Goal: Task Accomplishment & Management: Use online tool/utility

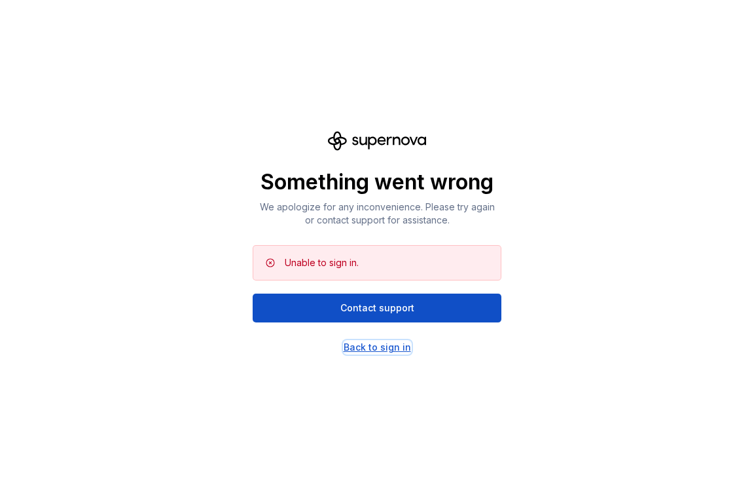
click at [383, 344] on div "Back to sign in" at bounding box center [377, 347] width 67 height 13
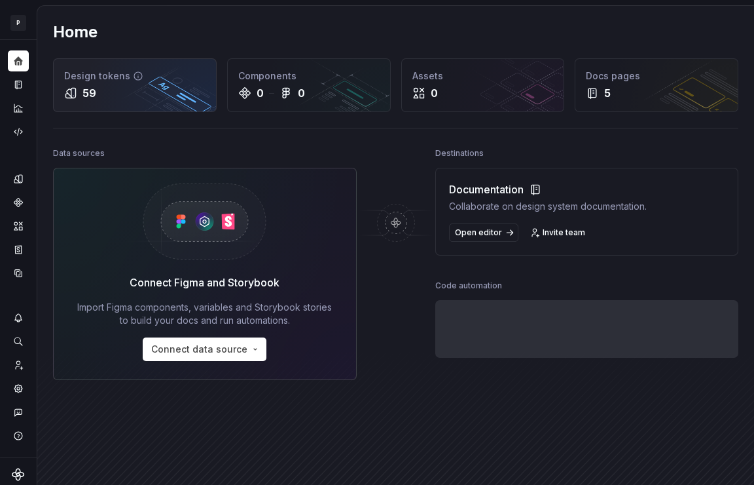
click at [145, 107] on div "Design tokens 59" at bounding box center [135, 85] width 162 height 52
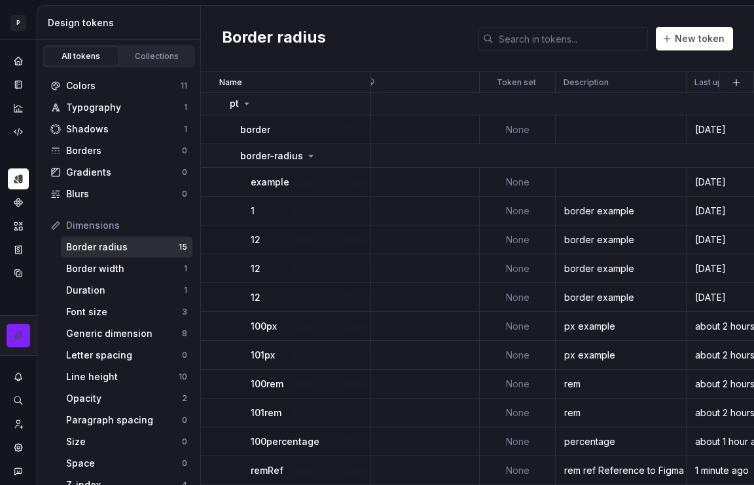
scroll to position [117, 1498]
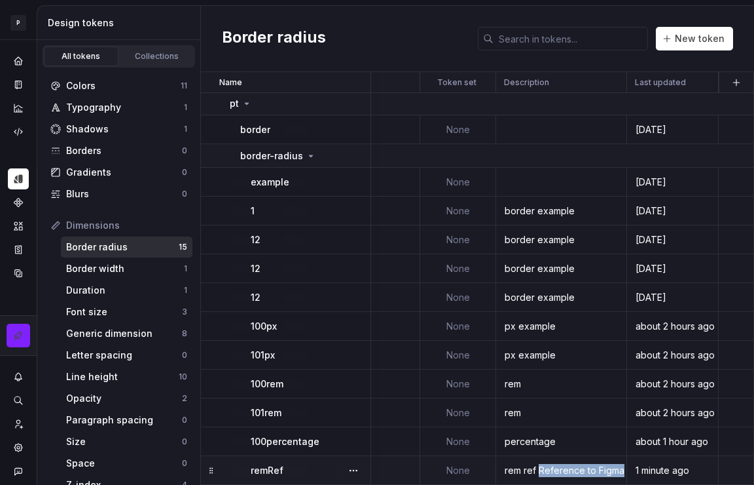
drag, startPoint x: 534, startPoint y: 466, endPoint x: 618, endPoint y: 470, distance: 84.0
click at [618, 470] on div "rem ref Reference to Figma variable: ib/pt/border-radius/100rem (VariableID:451…" at bounding box center [561, 470] width 129 height 13
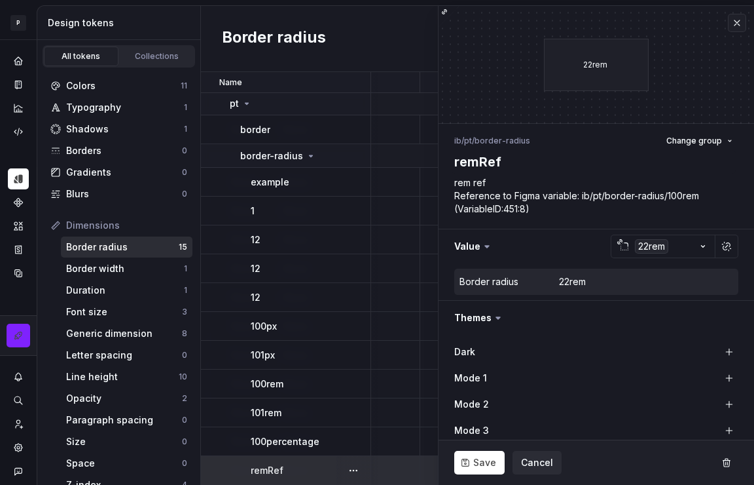
type textarea "*"
click at [98, 92] on div "Colors 11" at bounding box center [118, 85] width 147 height 21
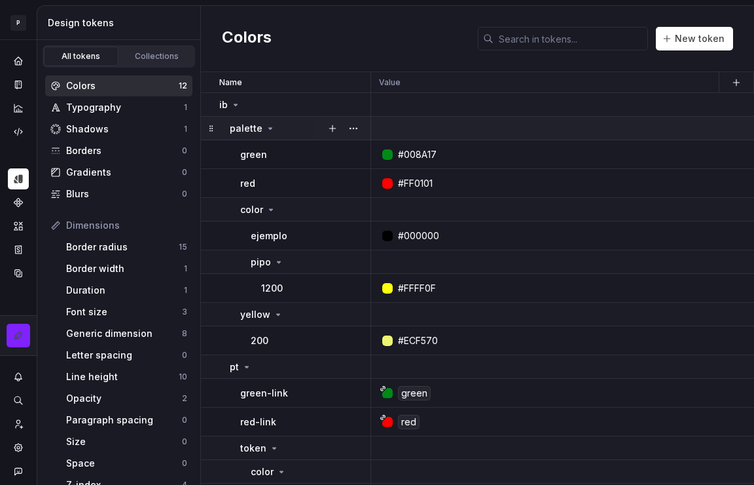
click at [270, 128] on icon at bounding box center [270, 128] width 10 height 10
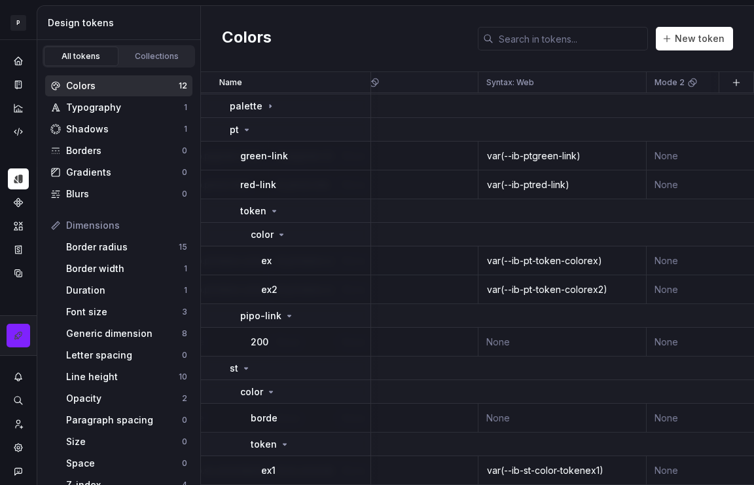
scroll to position [28, 769]
click at [115, 274] on div "Border width 1" at bounding box center [127, 268] width 132 height 21
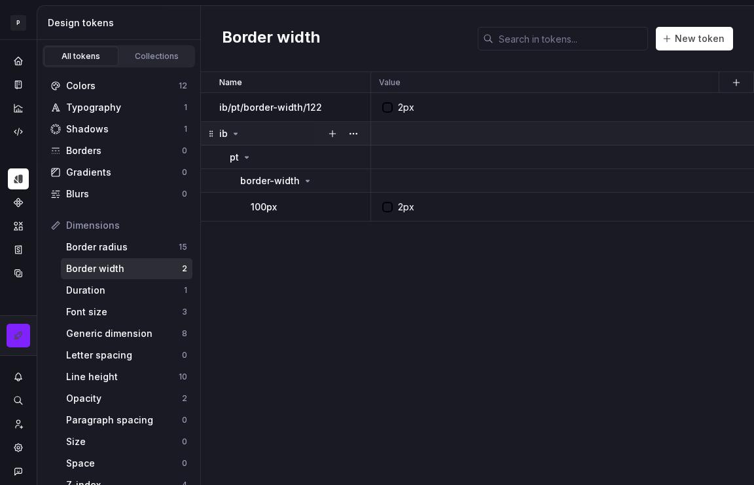
click at [222, 130] on p "ib" at bounding box center [223, 133] width 9 height 13
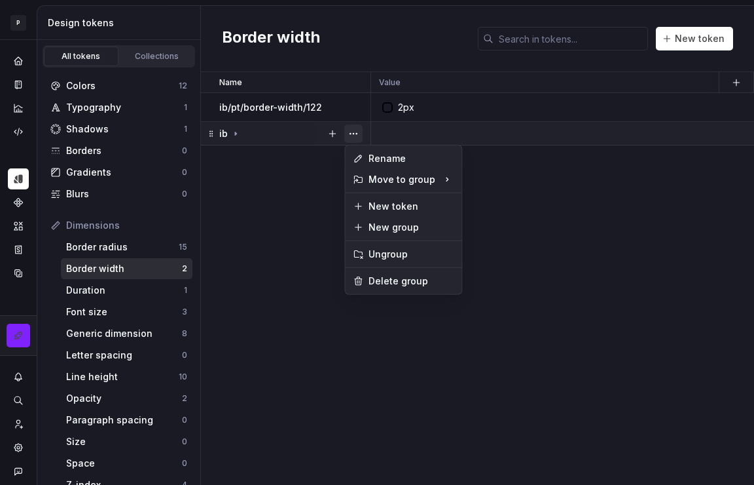
click at [356, 134] on button "button" at bounding box center [353, 133] width 18 height 18
click at [371, 158] on div "Rename" at bounding box center [411, 158] width 85 height 13
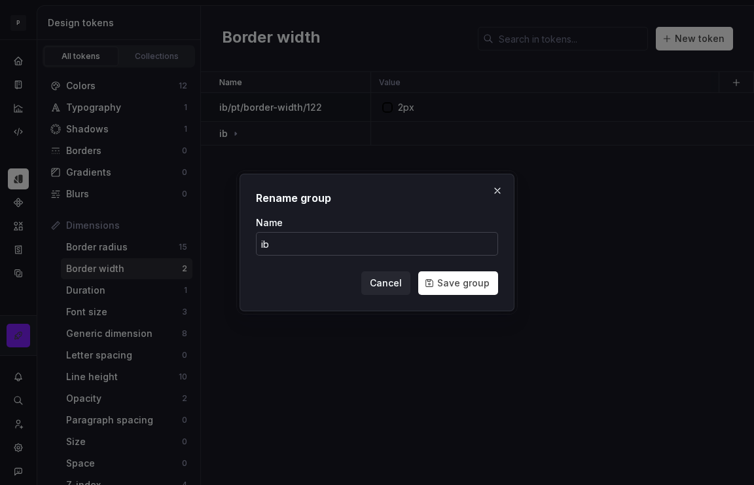
click at [262, 246] on input "ib" at bounding box center [377, 244] width 242 height 24
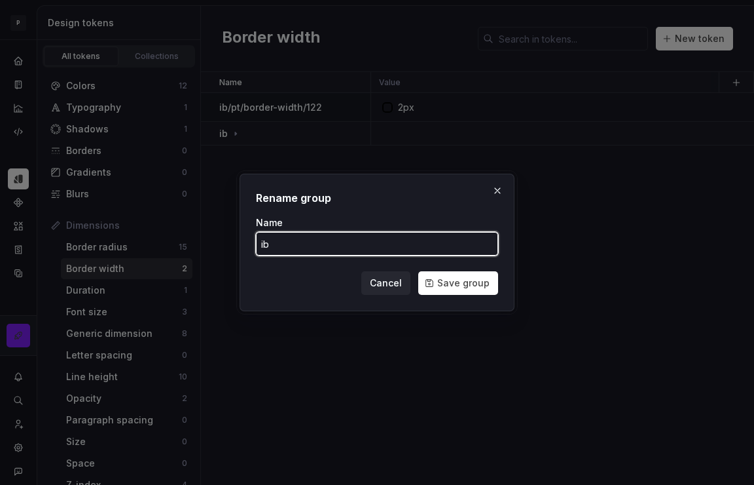
click at [418, 271] on button "Save group" at bounding box center [458, 283] width 80 height 24
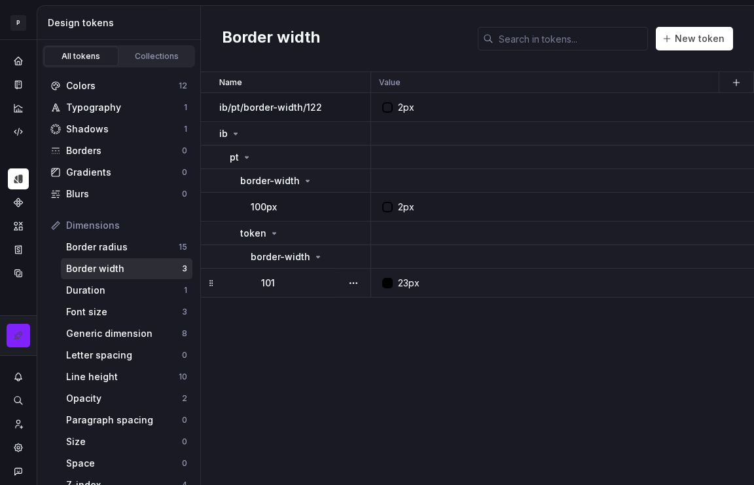
click at [387, 283] on div at bounding box center [397, 293] width 30 height 30
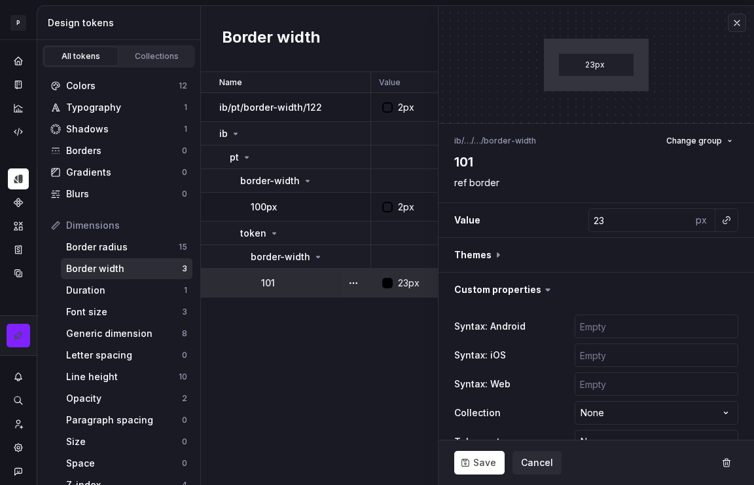
click at [294, 382] on div "Name Value Mode 1 Syntax: Android Syntax: iOS global Syntax: Web Mode 2 Mode 3 …" at bounding box center [477, 278] width 553 height 413
type textarea "*"
click at [111, 369] on div "Line height 10" at bounding box center [127, 376] width 132 height 21
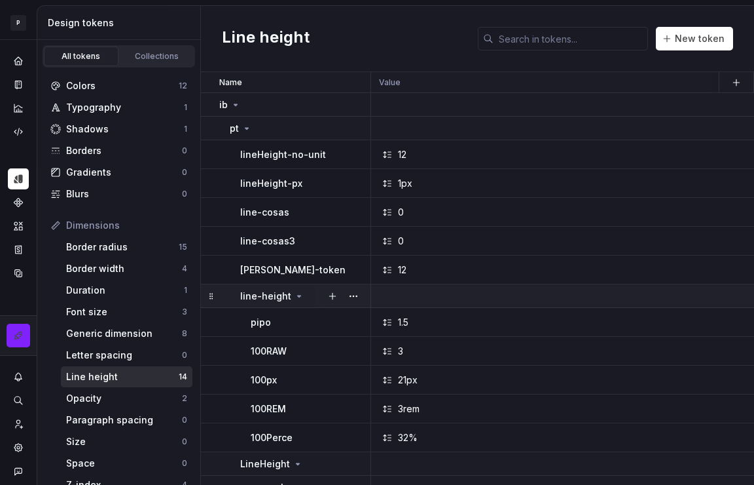
scroll to position [73, 0]
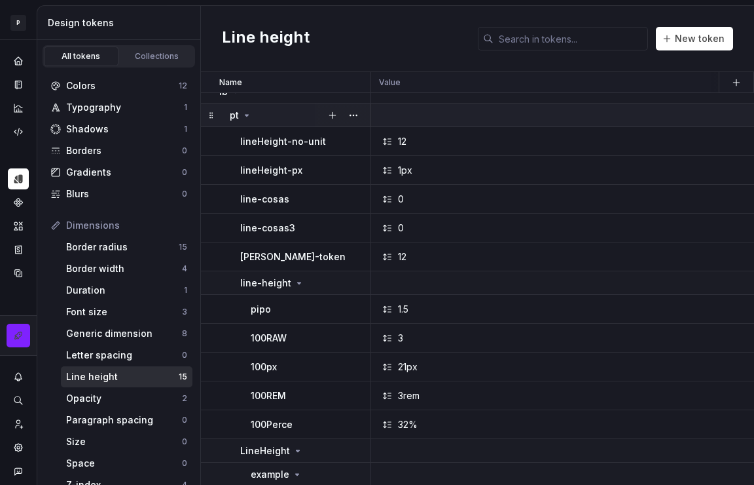
click at [246, 117] on icon at bounding box center [247, 115] width 10 height 10
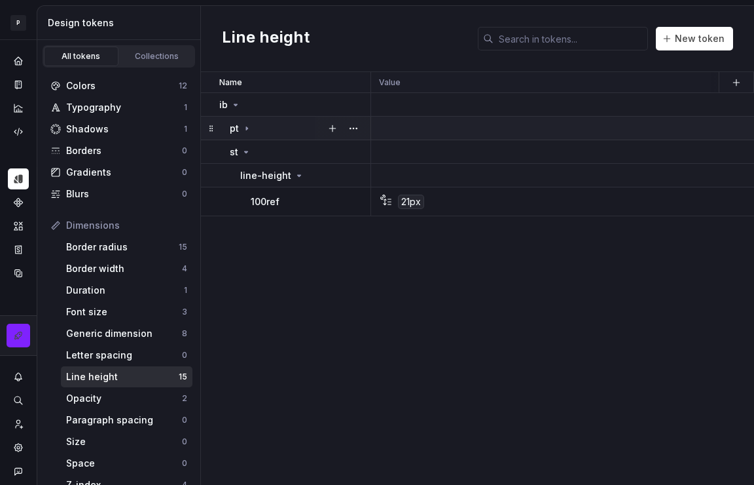
scroll to position [0, 0]
click at [410, 202] on div "21px" at bounding box center [411, 202] width 26 height 14
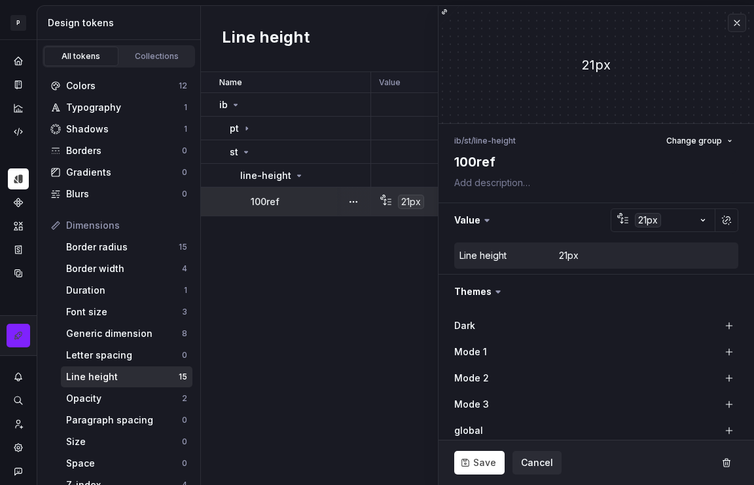
type textarea "*"
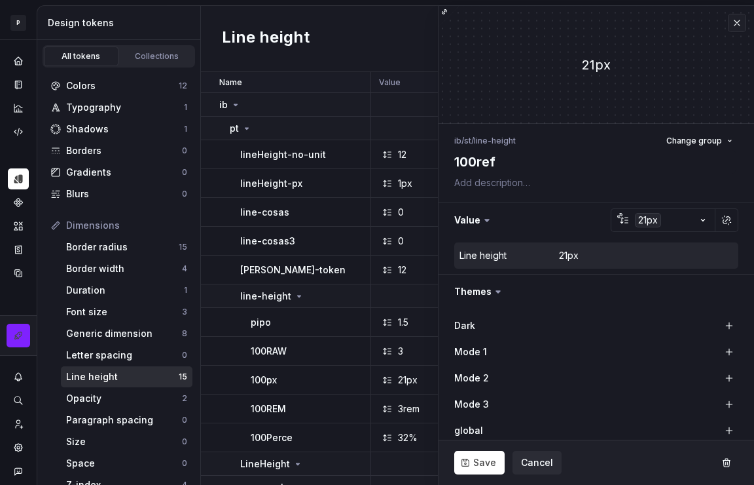
type textarea "*"
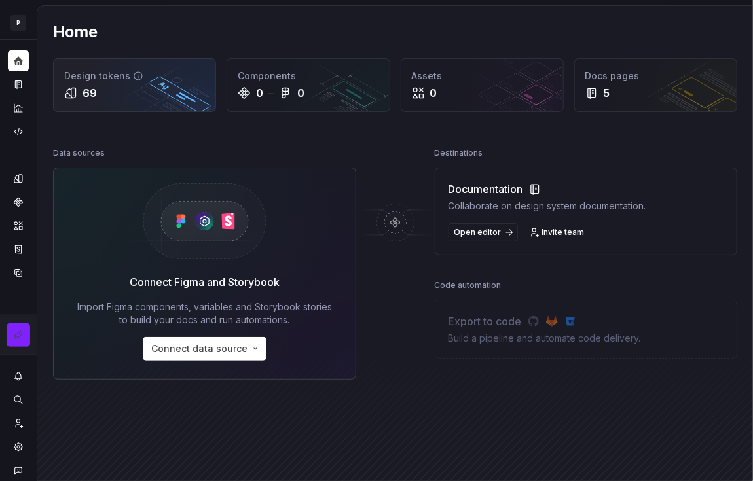
click at [176, 94] on div "69" at bounding box center [134, 93] width 141 height 16
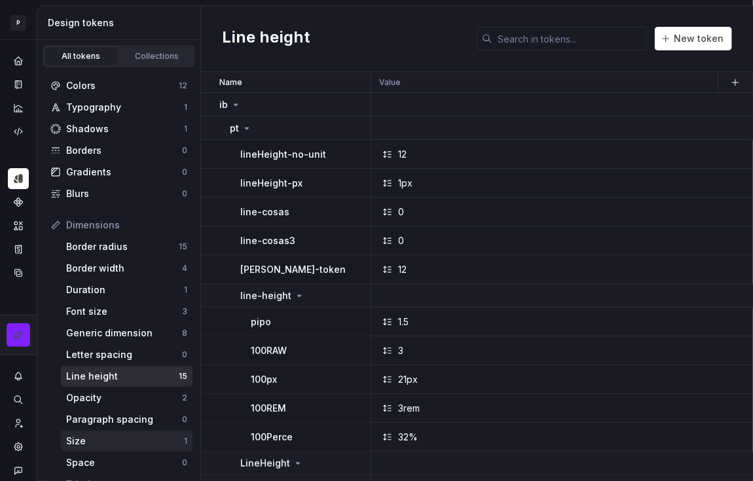
click at [88, 435] on div "Size" at bounding box center [125, 441] width 118 height 13
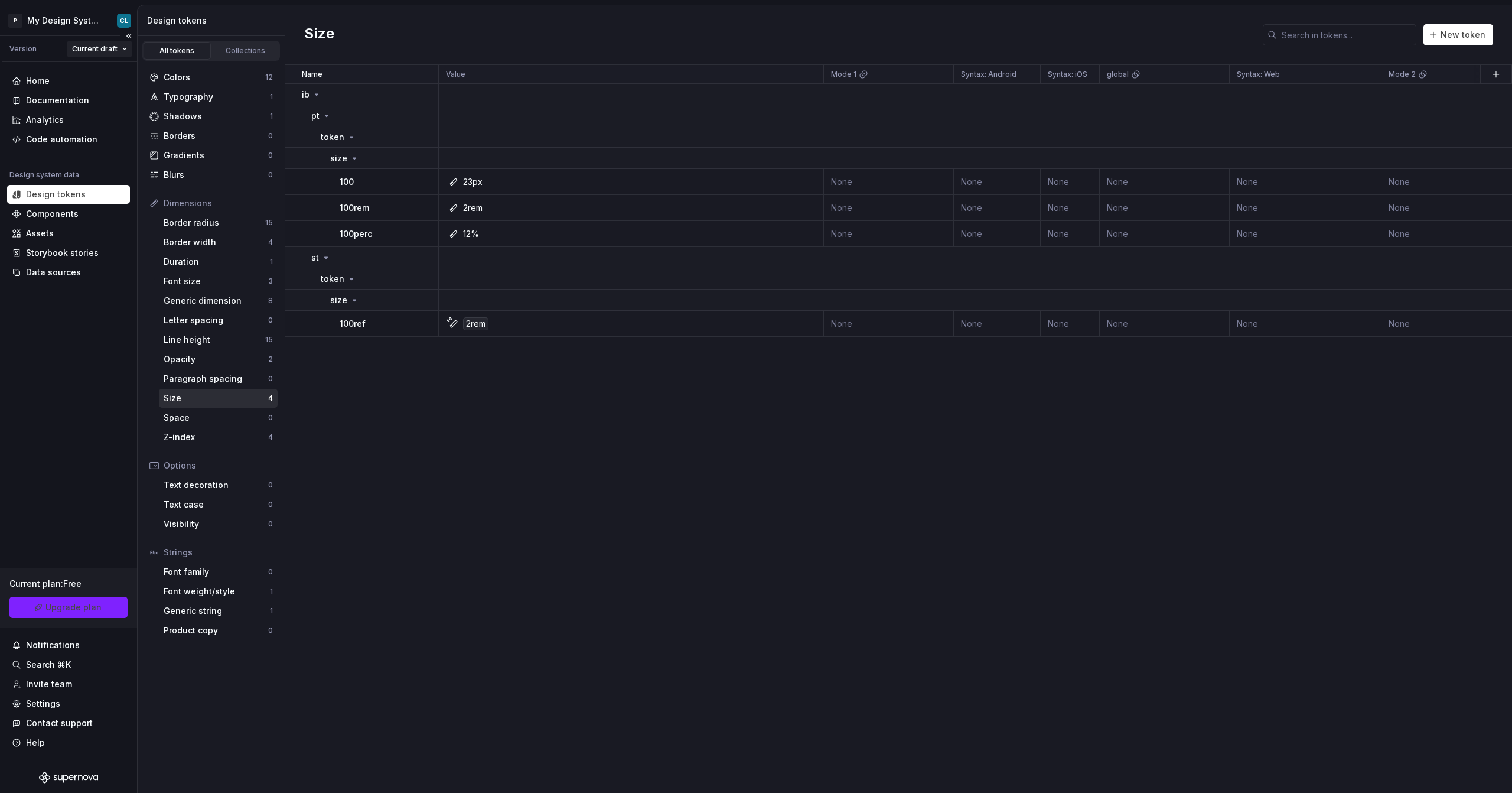
click at [110, 51] on html "P My Design System CL Version Current draft Home Documentation Analytics Code a…" at bounding box center [756, 396] width 1512 height 793
click at [621, 434] on html "P My Design System CL Version Current draft Home Documentation Analytics Code a…" at bounding box center [756, 396] width 1512 height 793
click at [525, 434] on div "Name Value Mode 1 Syntax: Android Syntax: iOS global Syntax: Web Mode 2 Mode 3 …" at bounding box center [898, 429] width 1226 height 728
click at [192, 418] on div "Space" at bounding box center [215, 417] width 105 height 12
click at [678, 381] on div "Name Value Mode 1 Syntax: Android Syntax: iOS global Syntax: Web Mode 2 Mode 3 …" at bounding box center [898, 429] width 1226 height 728
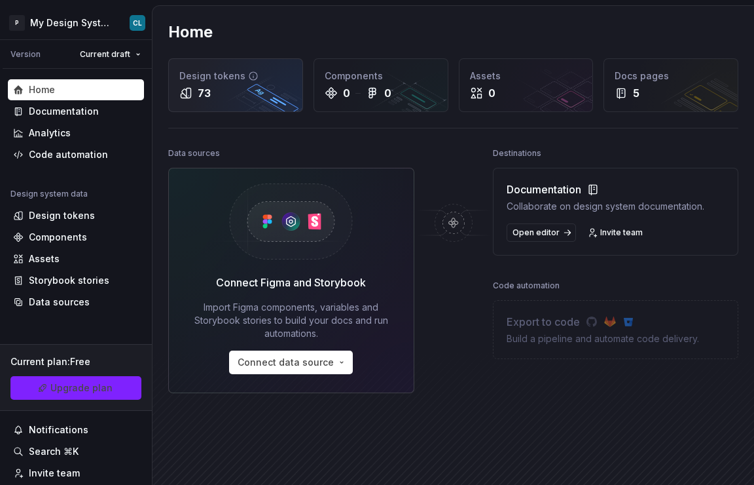
click at [221, 95] on div "73" at bounding box center [235, 93] width 113 height 16
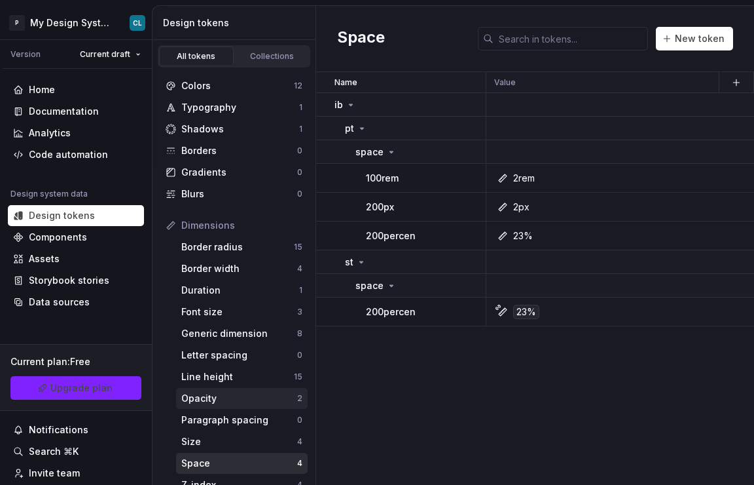
scroll to position [13, 0]
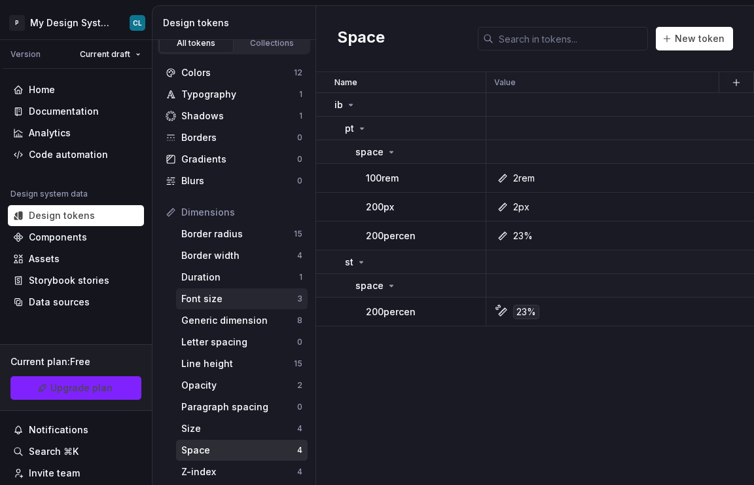
click at [223, 293] on div "Font size" at bounding box center [239, 298] width 116 height 13
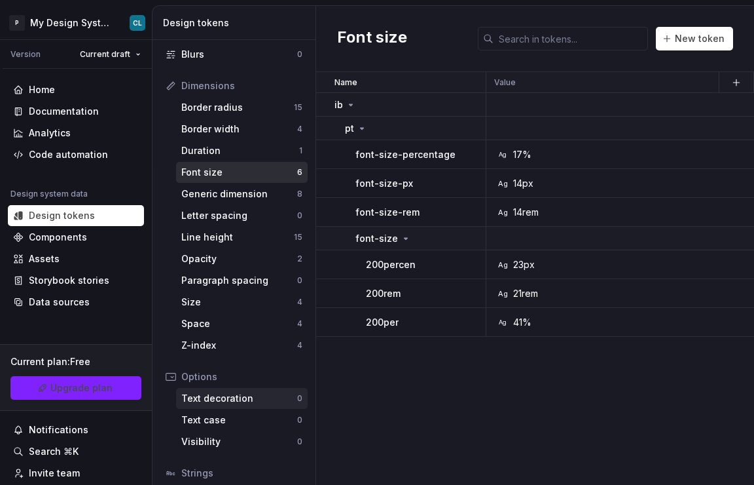
scroll to position [232, 0]
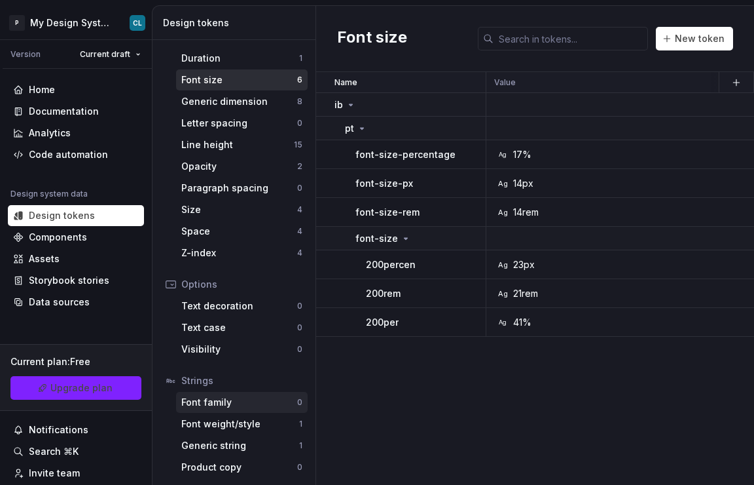
click at [234, 406] on div "Font family" at bounding box center [239, 402] width 116 height 13
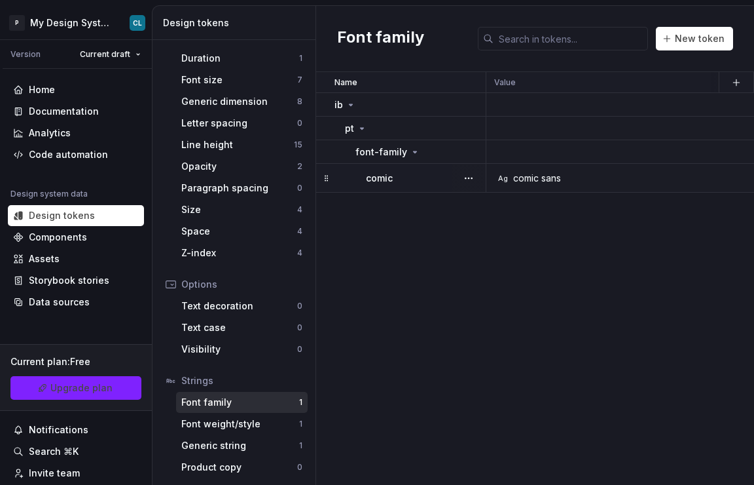
click at [528, 182] on div "comic sans" at bounding box center [537, 178] width 48 height 13
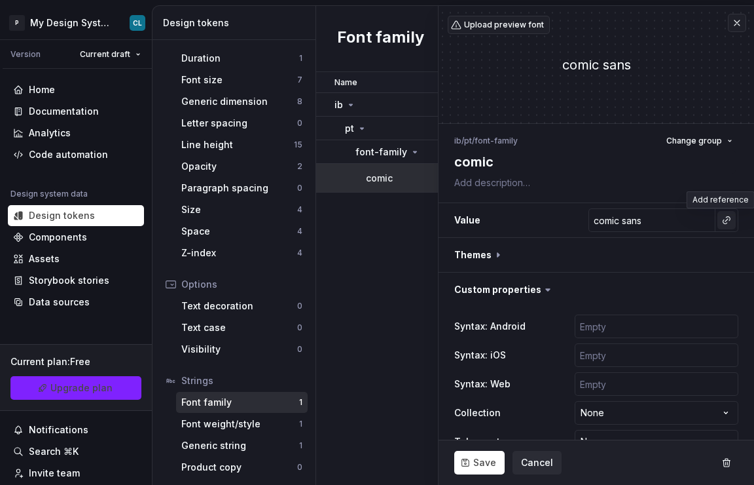
click at [718, 221] on button "button" at bounding box center [727, 220] width 18 height 18
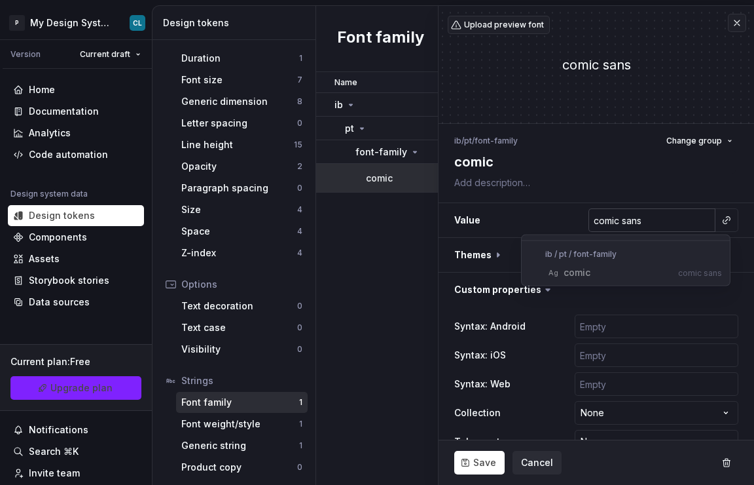
type textarea "*"
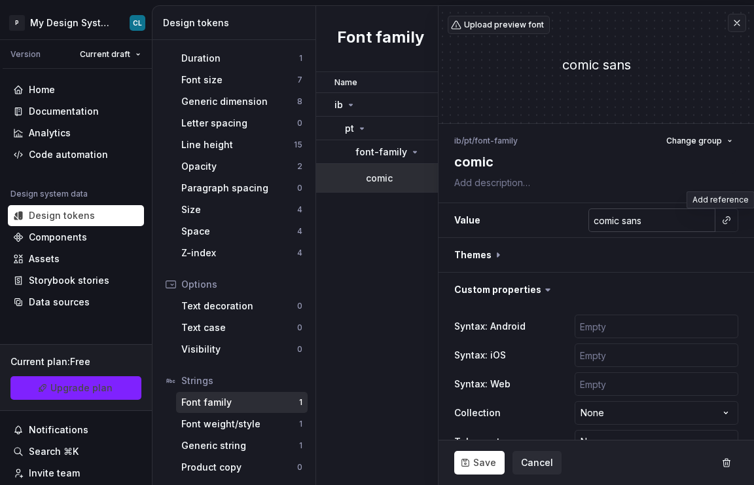
click at [652, 223] on html "P My Design System CL Version Current draft Home Documentation Analytics Code a…" at bounding box center [377, 242] width 754 height 485
click at [652, 223] on input "comic sans" at bounding box center [652, 220] width 127 height 24
type textarea "*"
type input "c"
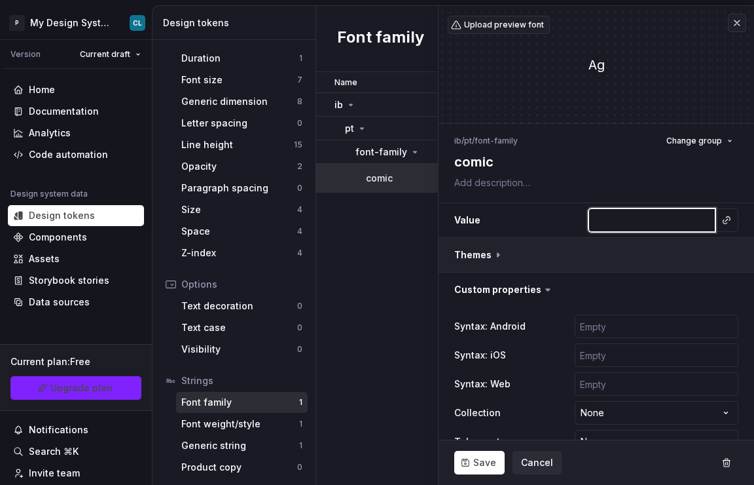
type textarea "*"
type input "co"
type textarea "*"
type input "com"
type textarea "*"
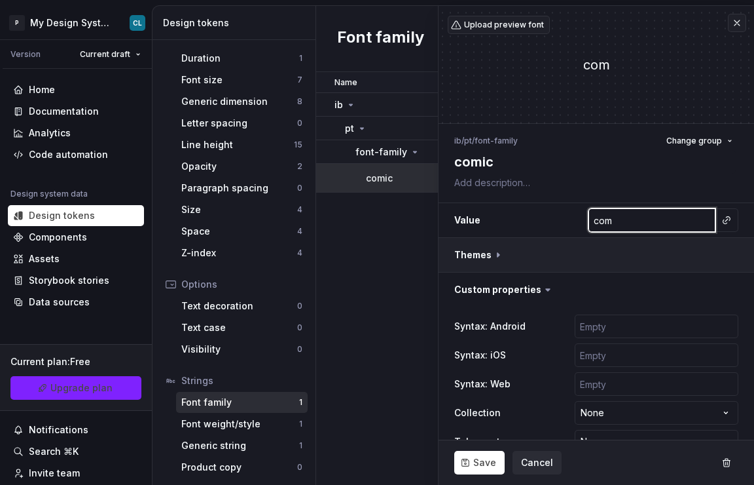
type input "como"
type textarea "*"
type input "com"
type textarea "*"
type input "com"
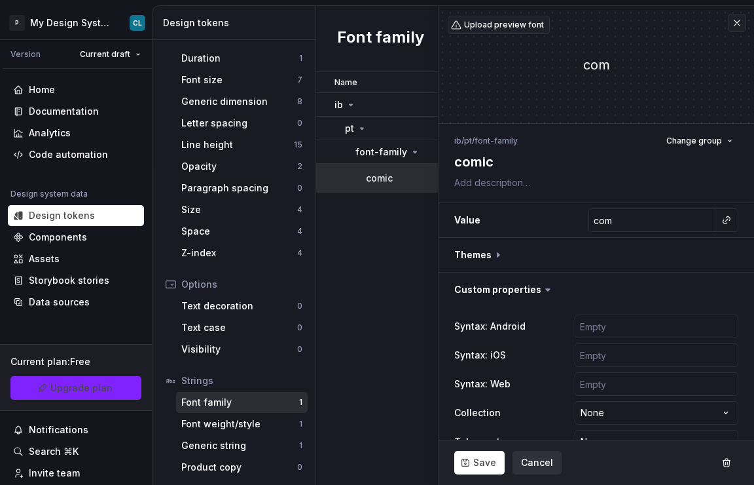
click at [528, 463] on span "Cancel" at bounding box center [537, 462] width 32 height 13
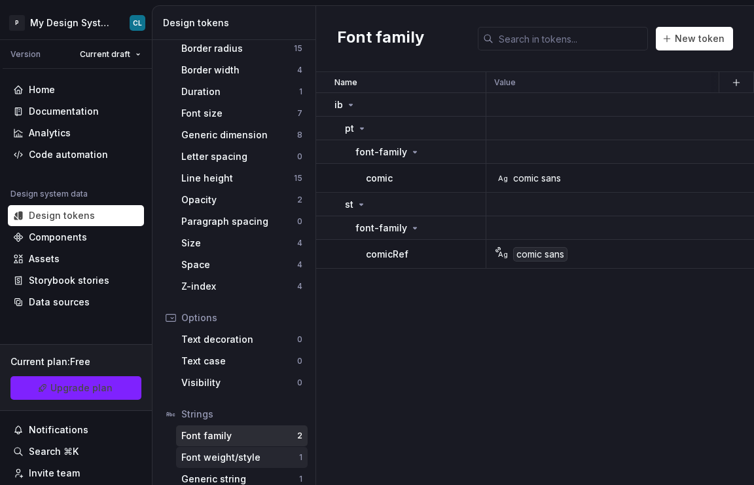
scroll to position [205, 0]
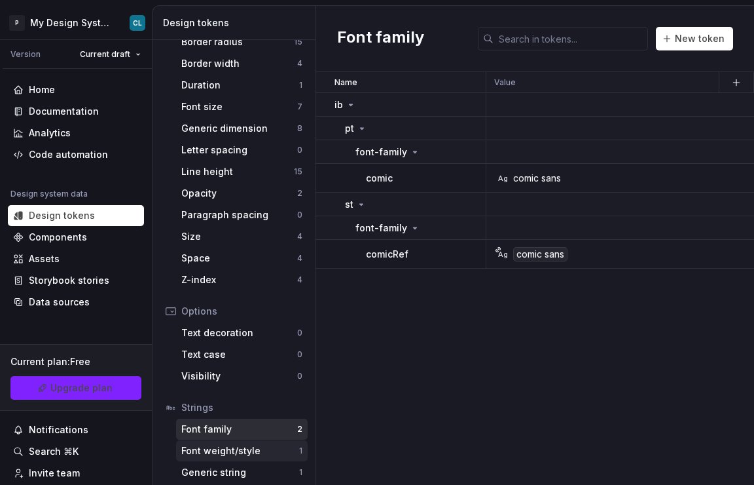
click at [227, 453] on div "Font weight/style" at bounding box center [240, 450] width 118 height 13
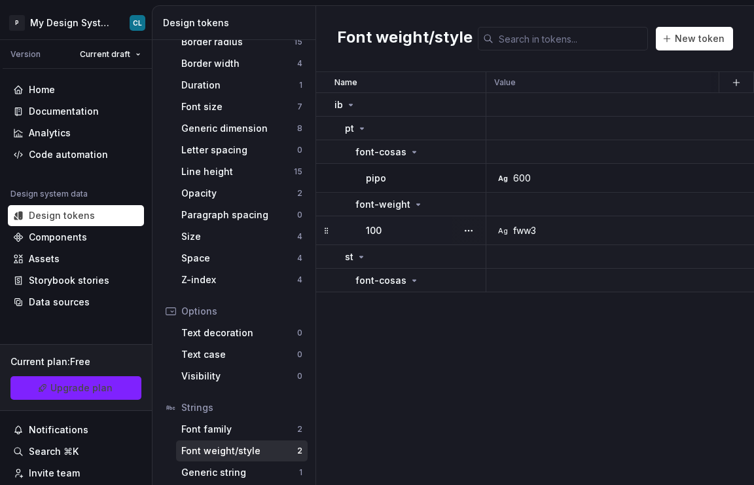
click at [556, 227] on div "Ag fww3" at bounding box center [703, 230] width 417 height 13
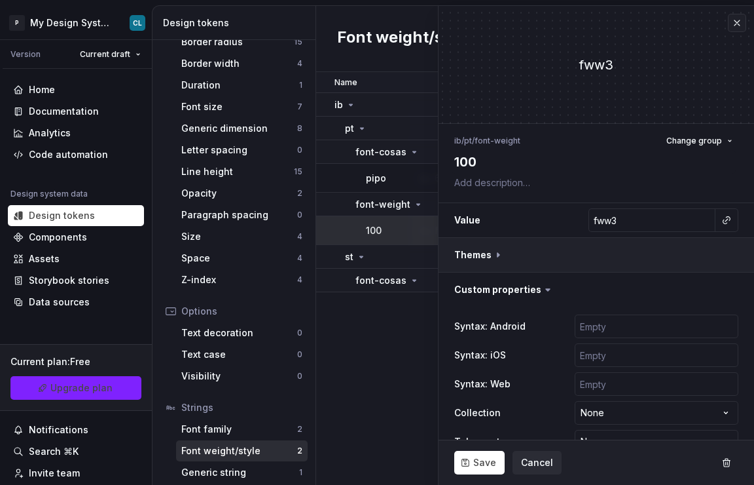
scroll to position [0, 105]
click at [663, 219] on input "fww3" at bounding box center [652, 220] width 127 height 24
type textarea "*"
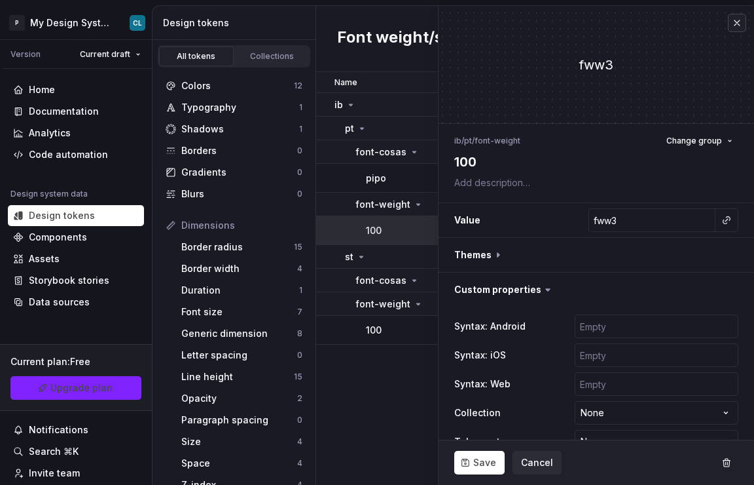
click at [730, 22] on button "button" at bounding box center [737, 23] width 18 height 18
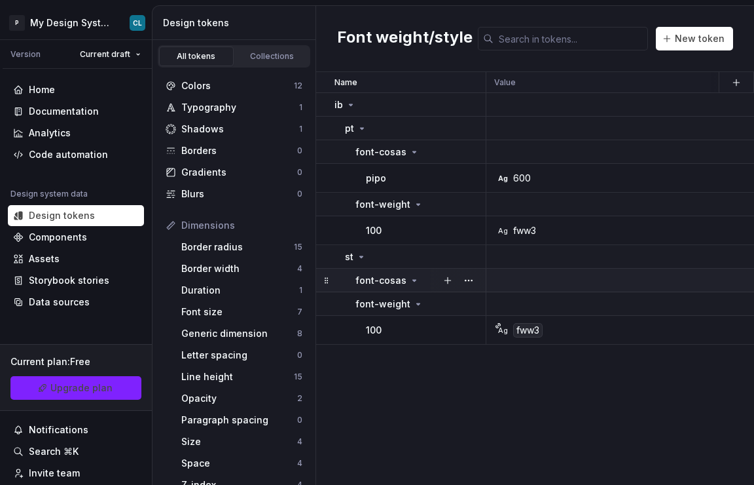
click at [413, 279] on icon at bounding box center [414, 280] width 10 height 10
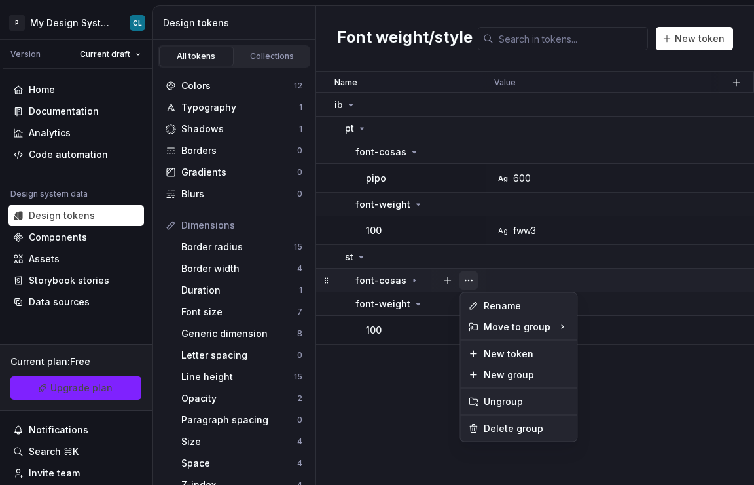
click at [473, 279] on button "button" at bounding box center [469, 280] width 18 height 18
click at [519, 429] on div "Delete group" at bounding box center [526, 428] width 85 height 13
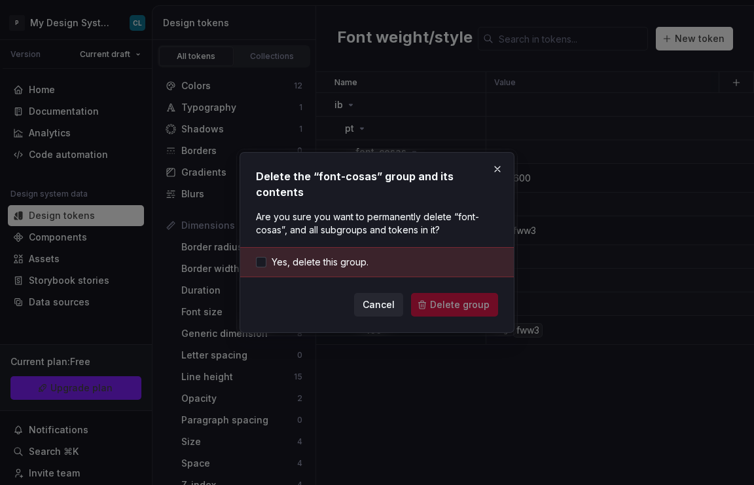
click at [320, 269] on div "Yes, delete this group." at bounding box center [377, 262] width 274 height 30
click at [322, 259] on span "Yes, delete this group." at bounding box center [320, 261] width 97 height 13
click at [449, 300] on span "Delete group" at bounding box center [460, 304] width 60 height 13
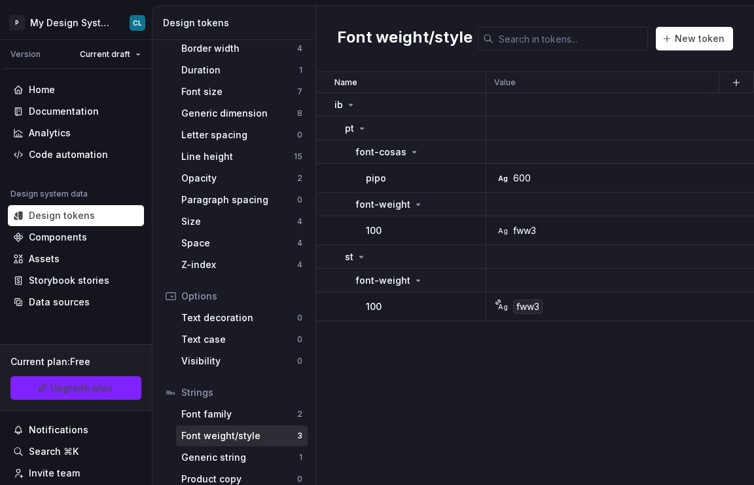
scroll to position [232, 0]
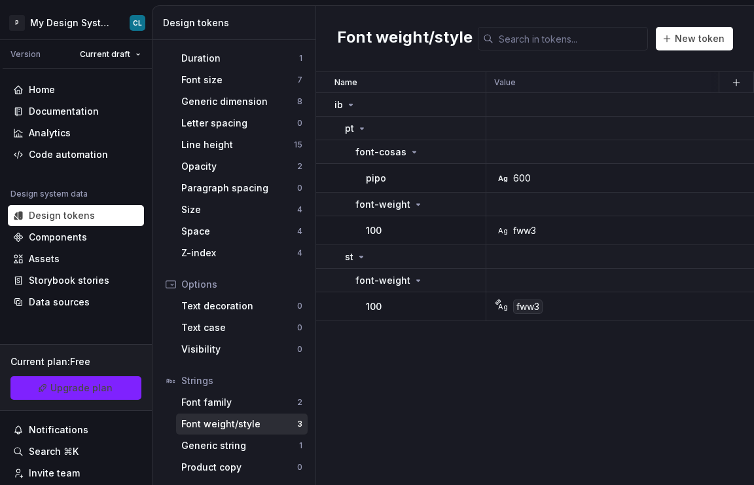
click at [221, 426] on div "Font weight/style" at bounding box center [239, 423] width 116 height 13
click at [441, 415] on div "Name Value Mode 1 Syntax: Android Syntax: iOS global Syntax: Web Mode 2 Mode 3 …" at bounding box center [535, 278] width 438 height 413
click at [245, 306] on div "Text decoration" at bounding box center [239, 305] width 116 height 13
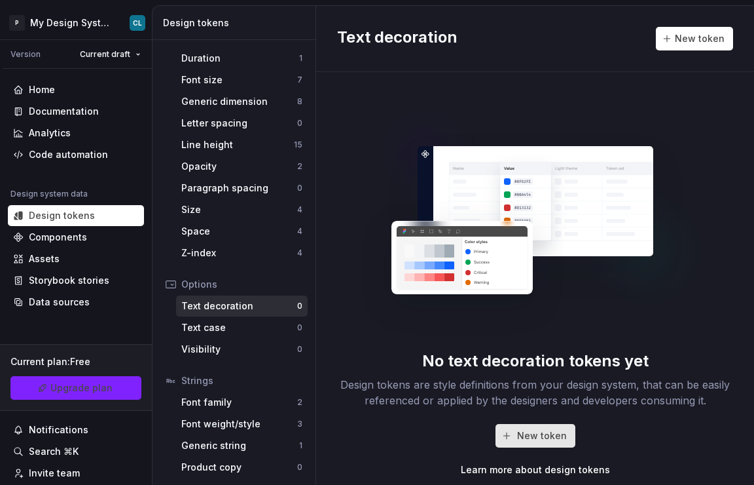
click at [555, 438] on span "New token" at bounding box center [542, 435] width 50 height 13
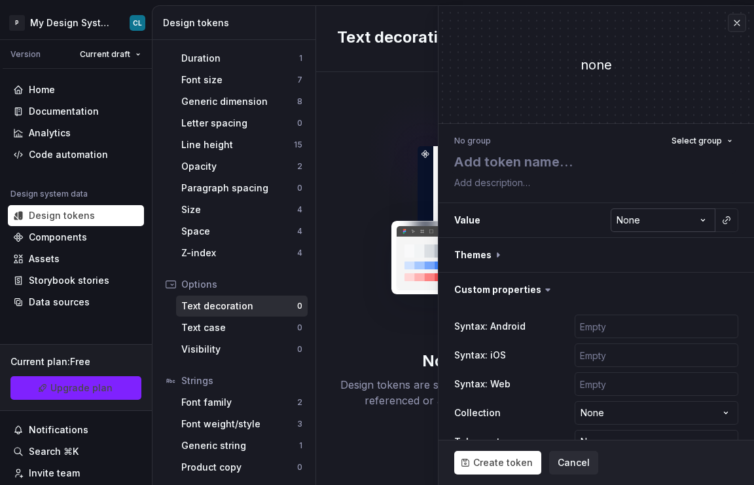
click at [688, 219] on html "**********" at bounding box center [377, 242] width 754 height 485
click at [647, 221] on html "**********" at bounding box center [377, 242] width 754 height 485
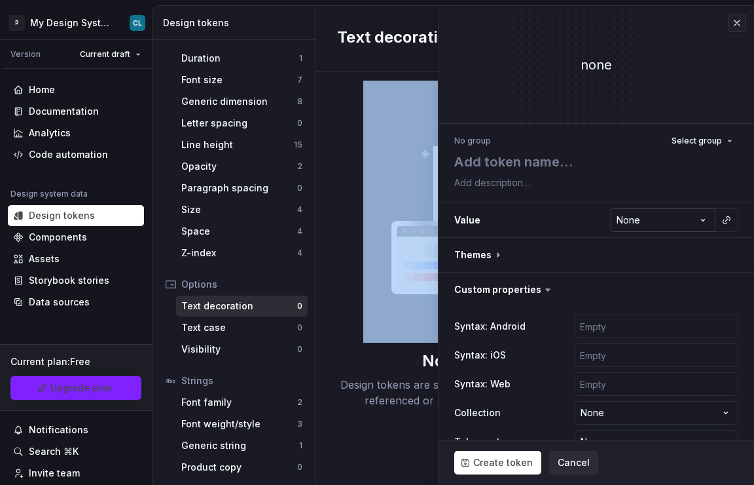
click at [647, 221] on html "**********" at bounding box center [377, 242] width 754 height 485
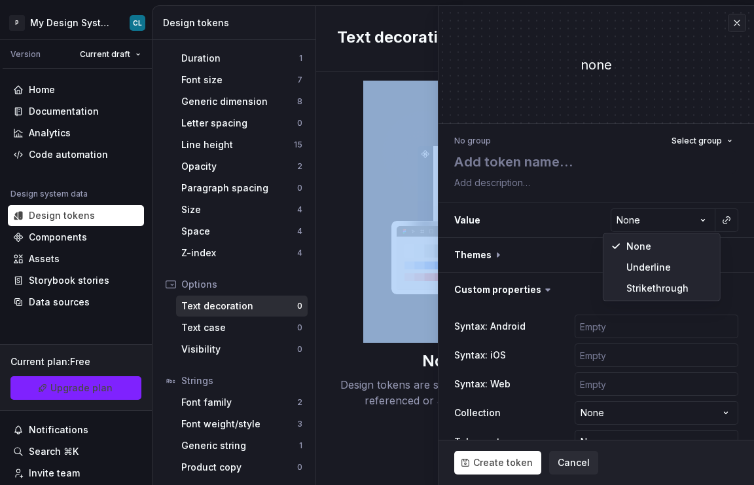
click at [639, 301] on html "**********" at bounding box center [377, 242] width 754 height 485
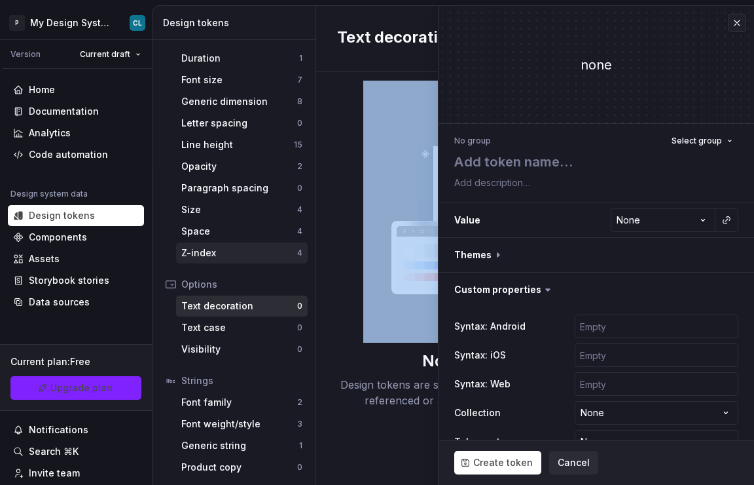
click at [210, 256] on div "Z-index" at bounding box center [239, 252] width 116 height 13
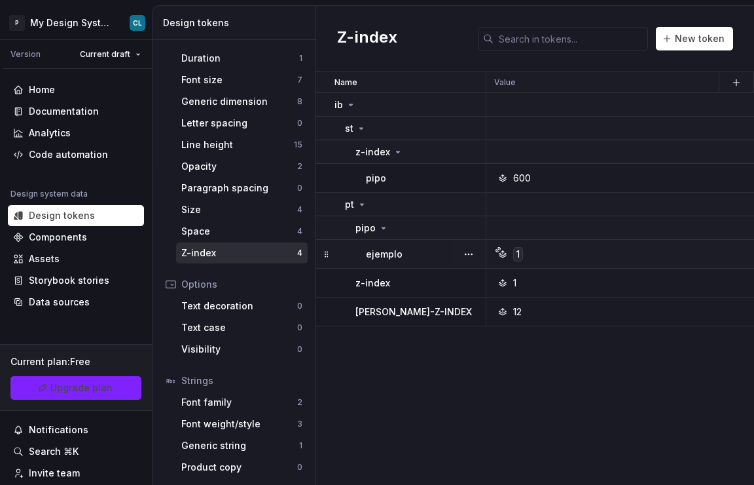
click at [519, 252] on div "1" at bounding box center [518, 254] width 10 height 14
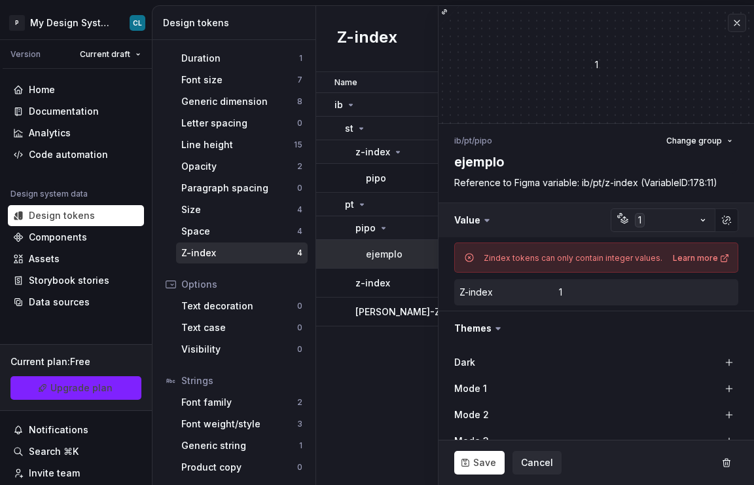
click at [695, 226] on button "button" at bounding box center [597, 220] width 316 height 34
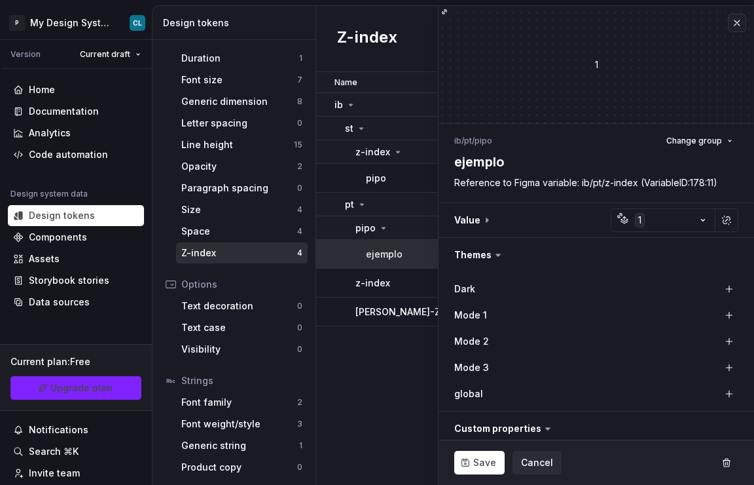
click at [377, 361] on div "Name Value Mode 1 Syntax: Android Syntax: iOS global Syntax: Web Mode 2 Mode 3 …" at bounding box center [535, 278] width 438 height 413
click at [728, 22] on button "button" at bounding box center [737, 23] width 18 height 18
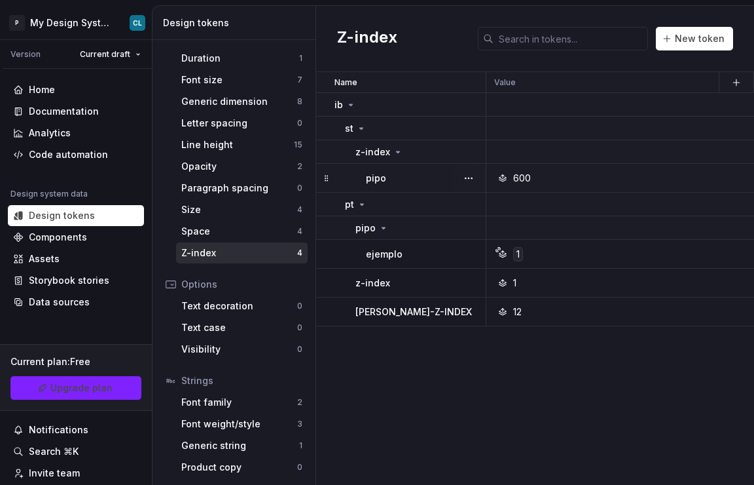
click at [610, 180] on div "600" at bounding box center [703, 178] width 417 height 13
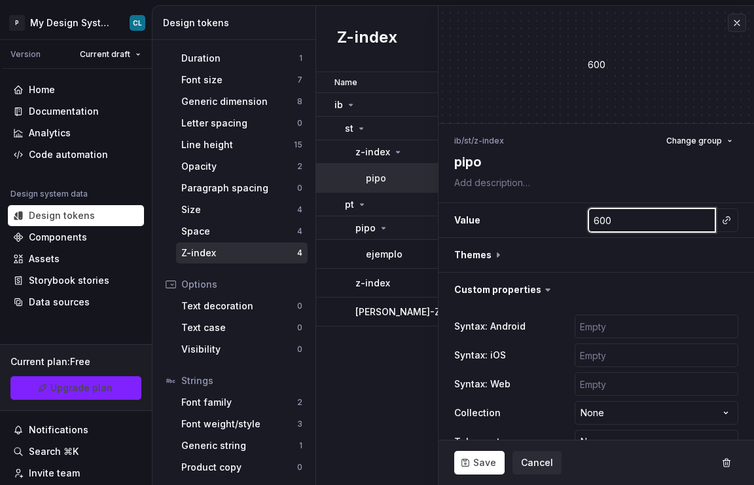
click at [635, 222] on input "600" at bounding box center [652, 220] width 127 height 24
click at [377, 412] on div "Name Value Mode 1 Syntax: Android Syntax: iOS global Syntax: Web Mode 2 Mode 3 …" at bounding box center [535, 278] width 438 height 413
click at [226, 306] on div "Text decoration" at bounding box center [239, 305] width 116 height 13
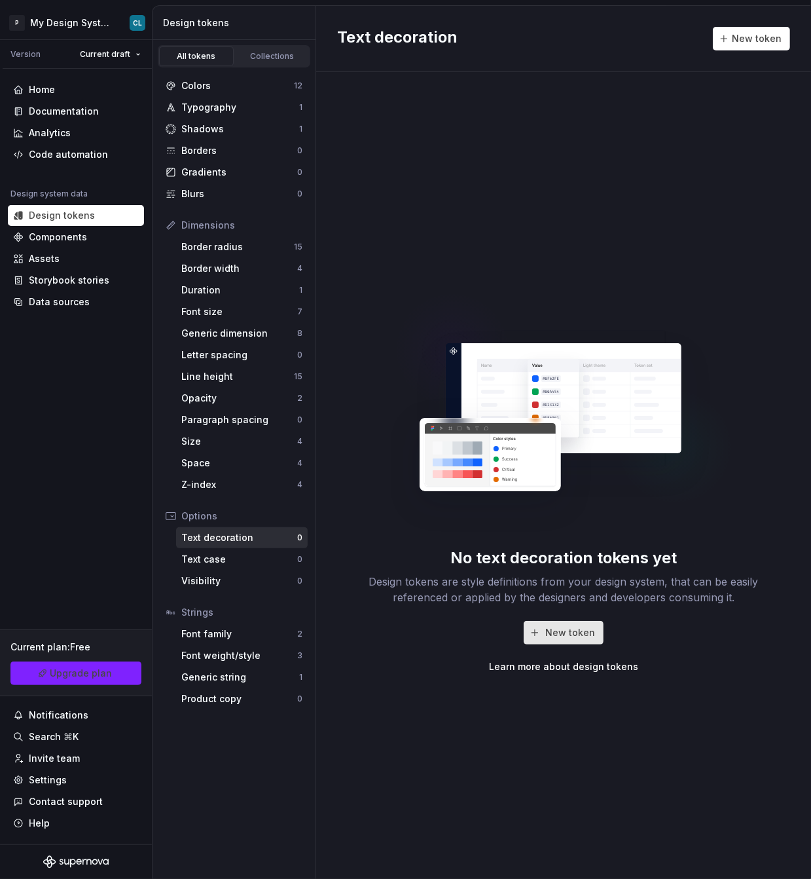
click at [569, 484] on span "New token" at bounding box center [571, 632] width 50 height 13
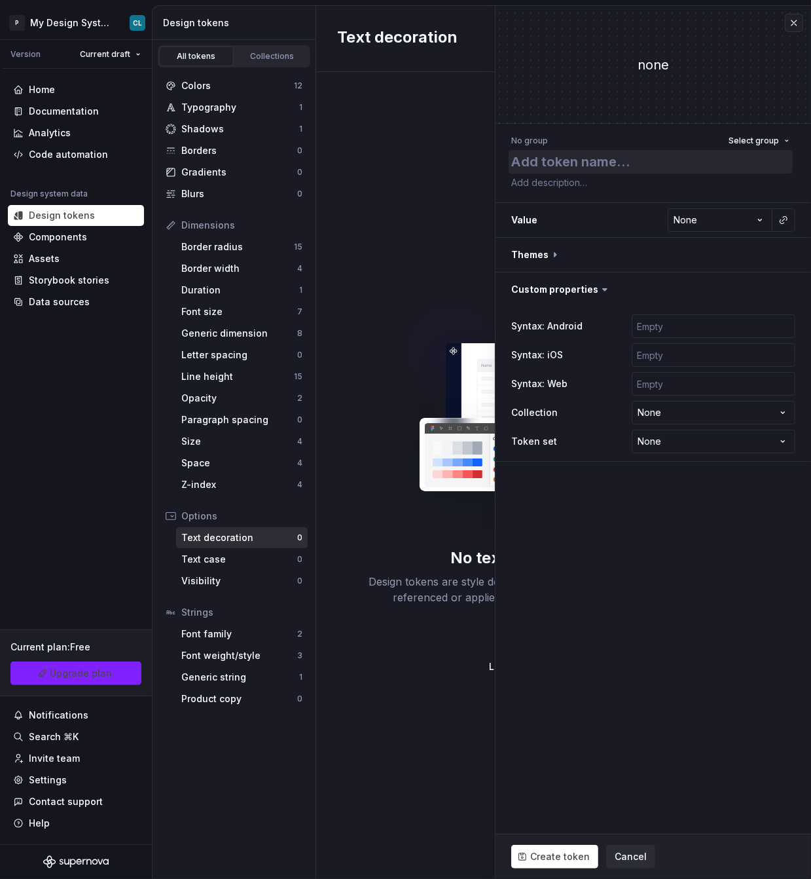
click at [556, 166] on textarea at bounding box center [651, 162] width 284 height 24
type textarea "*"
type textarea "t"
type textarea "*"
type textarea "te"
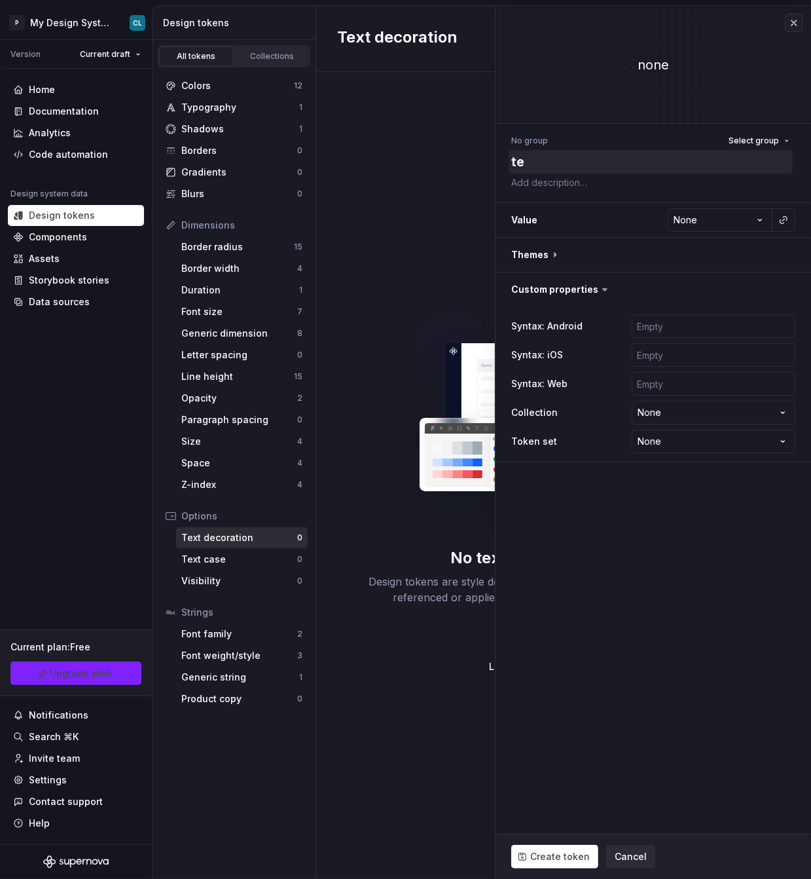
type textarea "*"
type textarea "tex"
type textarea "*"
type textarea "text"
type textarea "*"
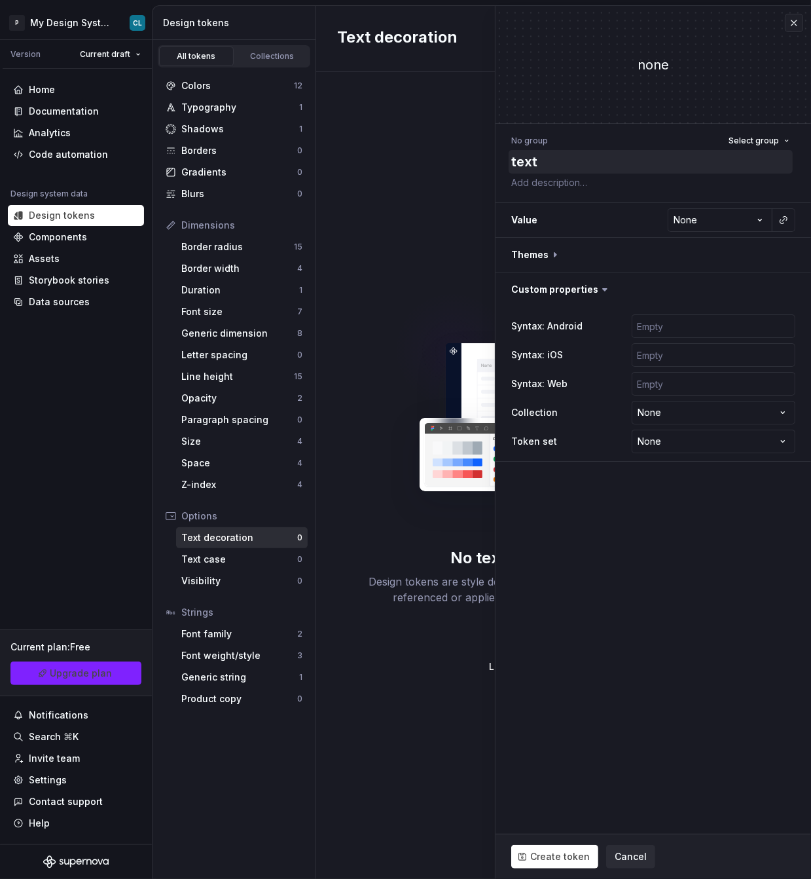
type textarea "text-"
type textarea "*"
type textarea "text-d"
type textarea "*"
type textarea "text-de"
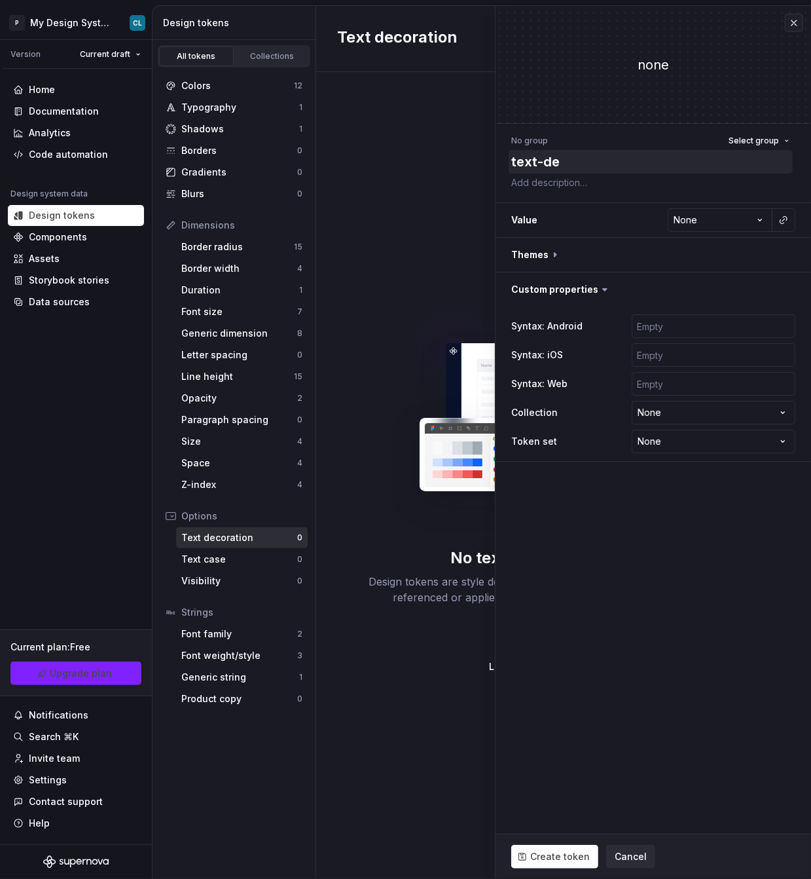
type textarea "*"
type textarea "text-dec"
type textarea "*"
type textarea "text-deco"
type textarea "*"
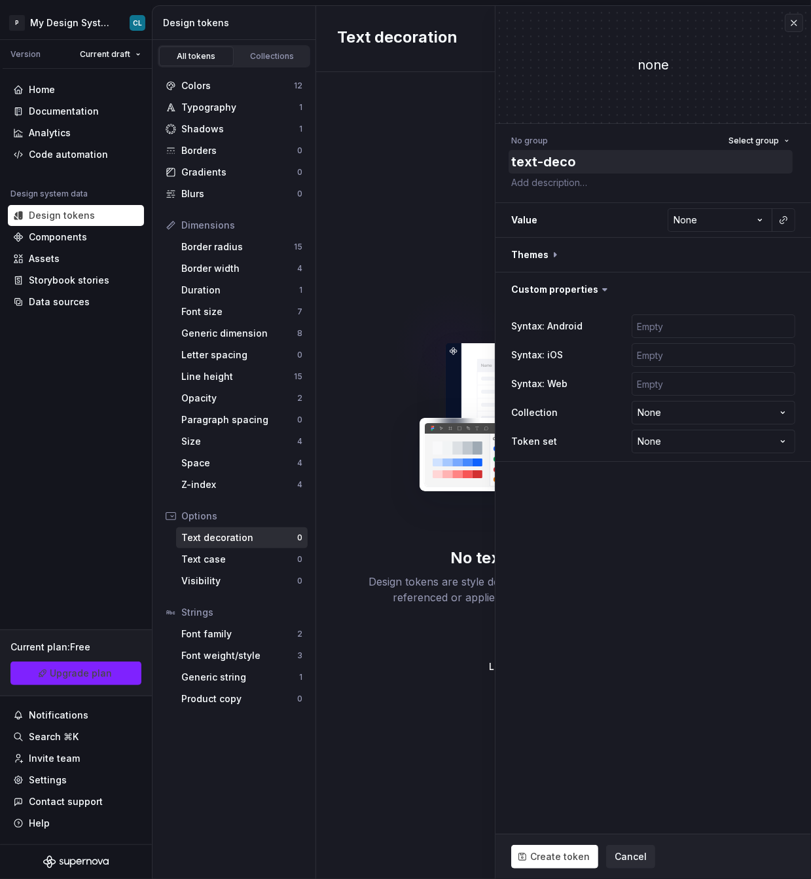
type textarea "text-decor"
type textarea "*"
type textarea "text-decora"
type textarea "*"
type textarea "text-decorat"
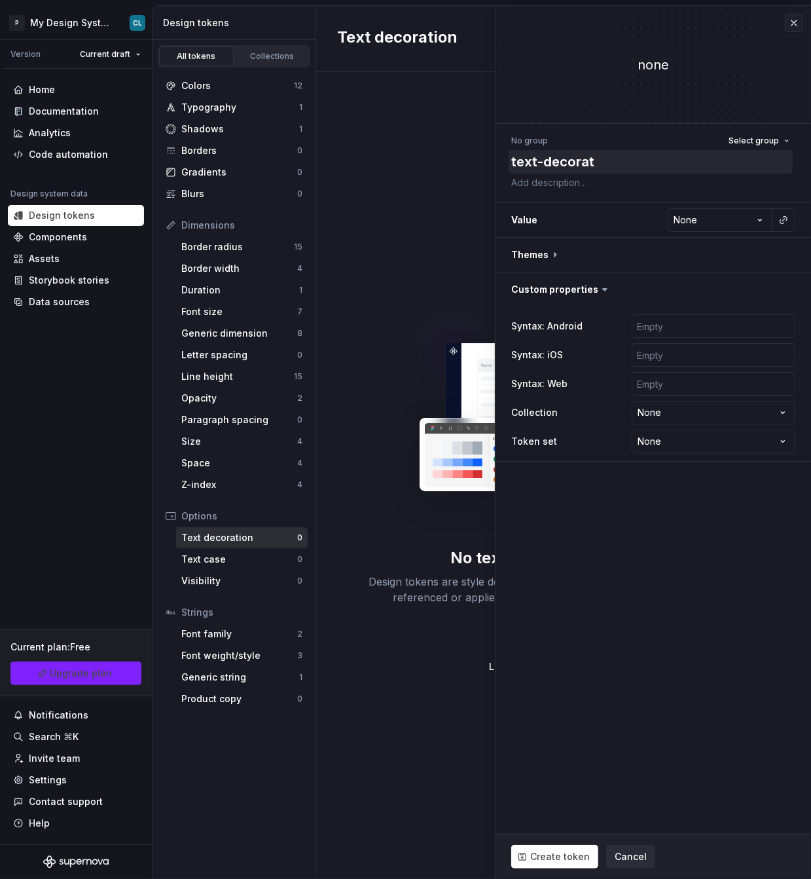
type textarea "*"
type textarea "text-decorati"
type textarea "*"
type textarea "text-decoration"
type textarea "*"
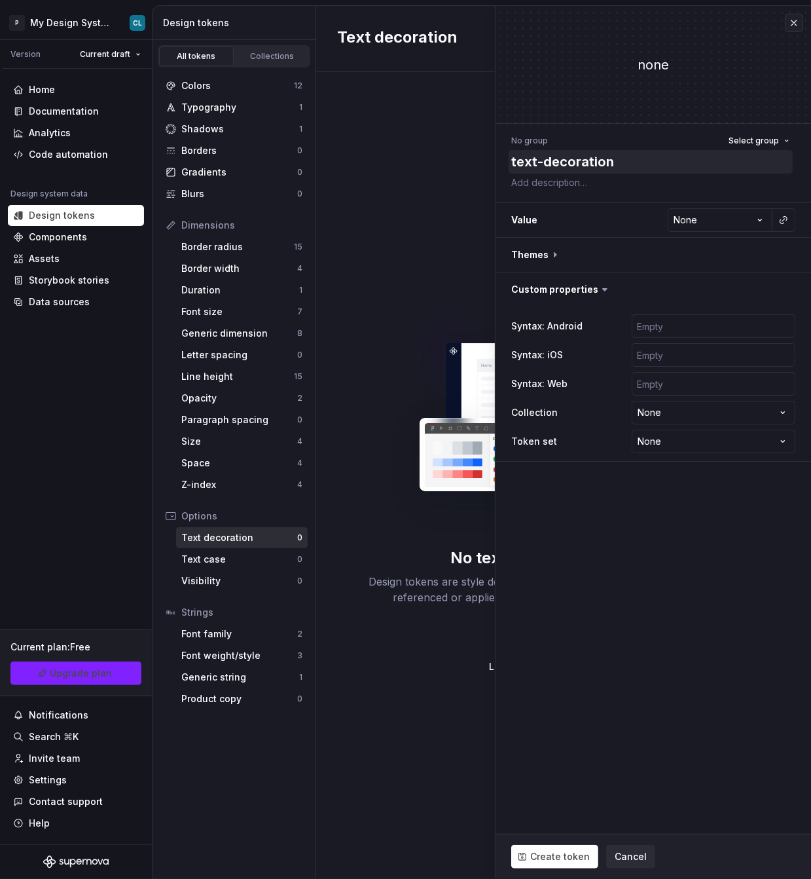
type textarea "text-decoration"
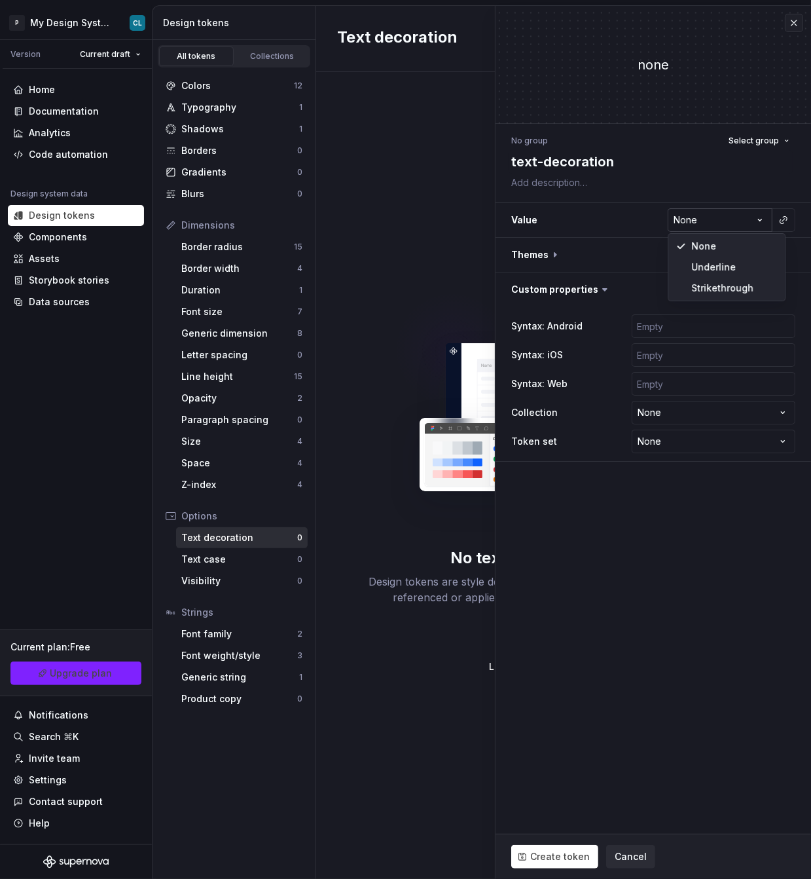
click at [690, 217] on html "P My Design System CL Version Current draft Home Documentation Analytics Code a…" at bounding box center [405, 439] width 811 height 879
click at [567, 484] on button "Create token" at bounding box center [554, 857] width 87 height 24
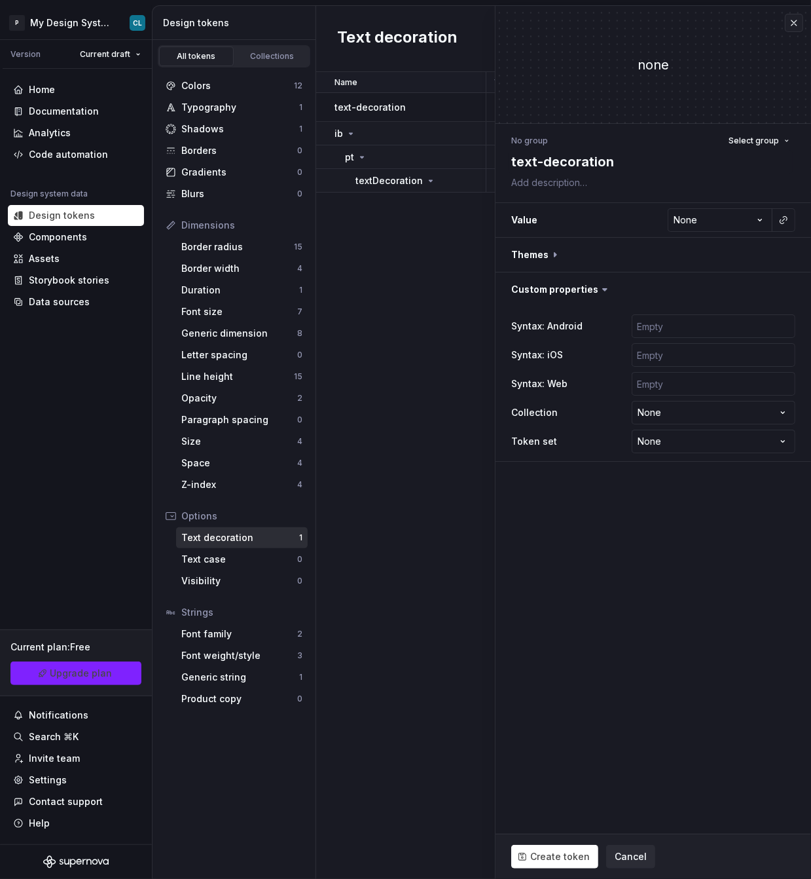
type textarea "*"
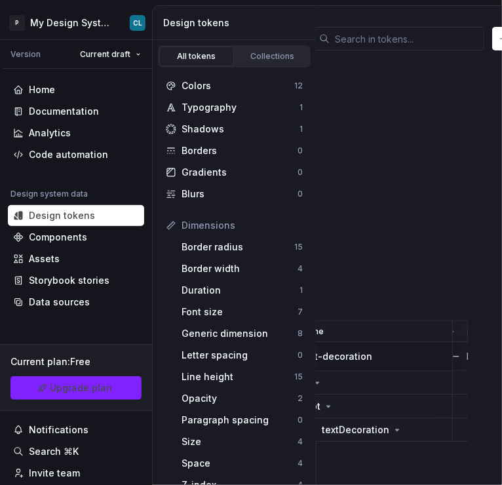
scroll to position [0, 97]
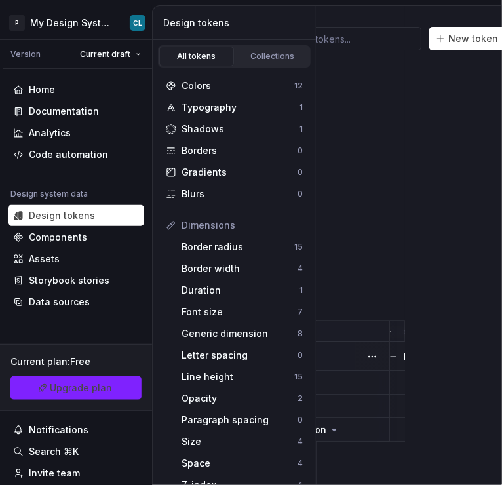
click at [394, 364] on div at bounding box center [394, 356] width 8 height 29
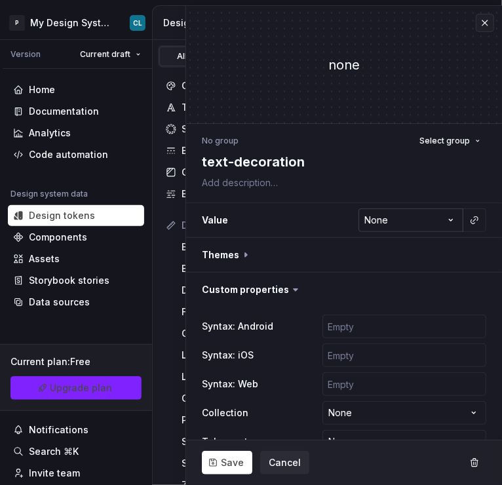
type textarea "*"
click at [354, 227] on html "P My Design System CL Version Current draft Home Documentation Analytics Code a…" at bounding box center [251, 242] width 502 height 485
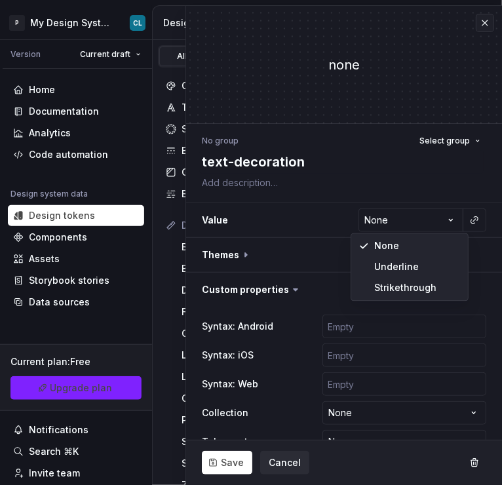
select select "*********"
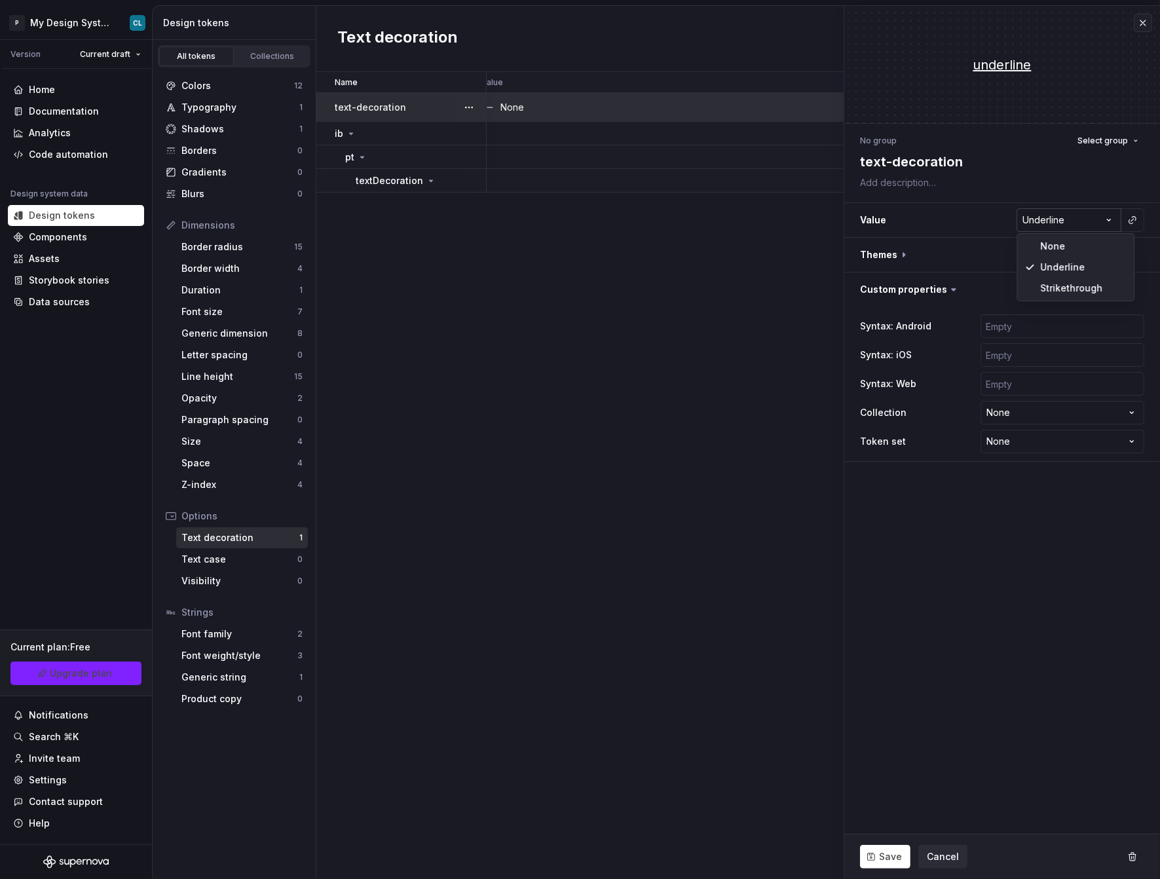
click at [754, 220] on html "P My Design System CL Version Current draft Home Documentation Analytics Code a…" at bounding box center [580, 439] width 1160 height 879
click at [754, 484] on html "P My Design System CL Version Current draft Home Documentation Analytics Code a…" at bounding box center [580, 439] width 1160 height 879
click at [754, 484] on button "Save" at bounding box center [885, 857] width 50 height 24
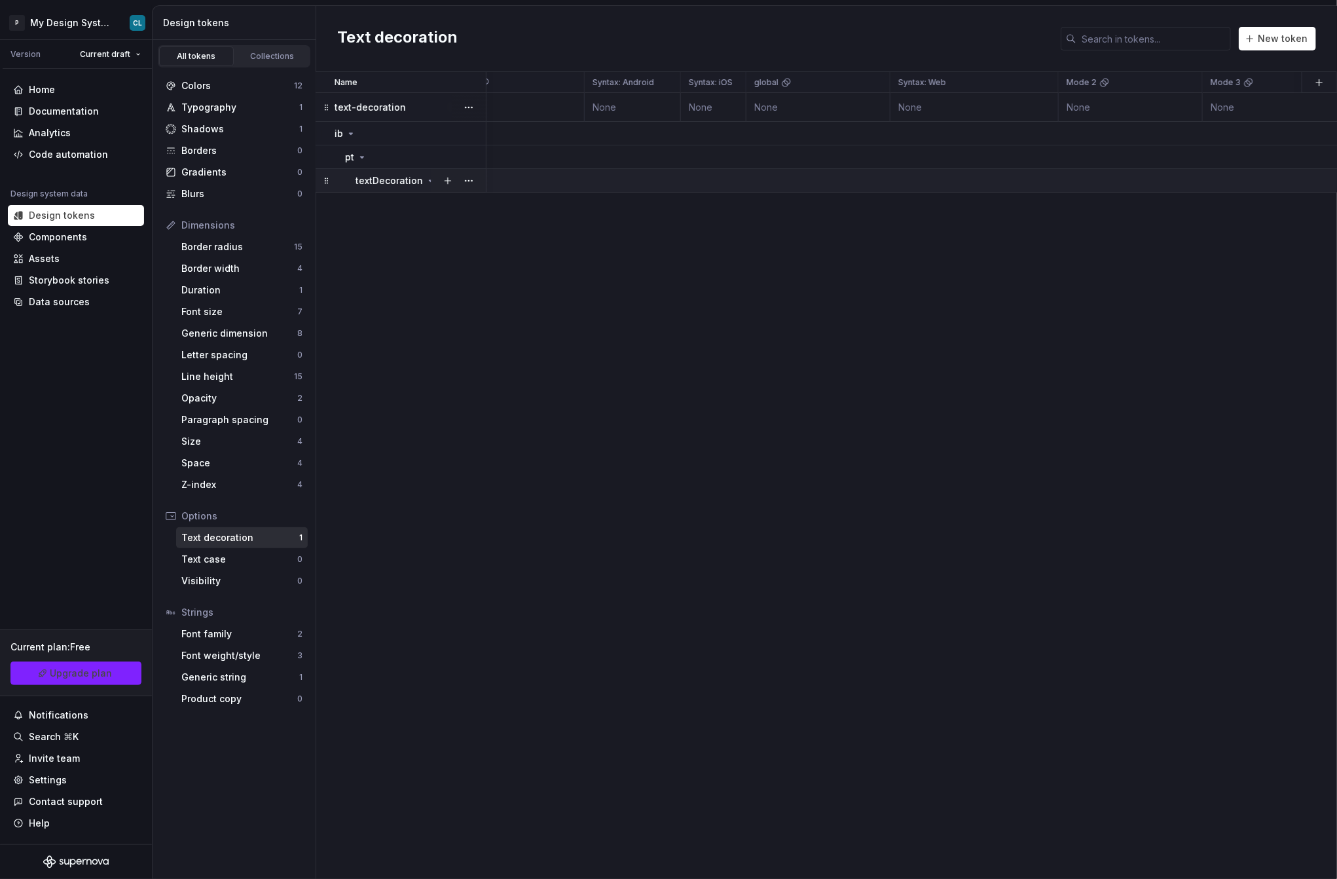
scroll to position [0, 425]
click at [382, 102] on p "text-decoration" at bounding box center [370, 107] width 71 height 13
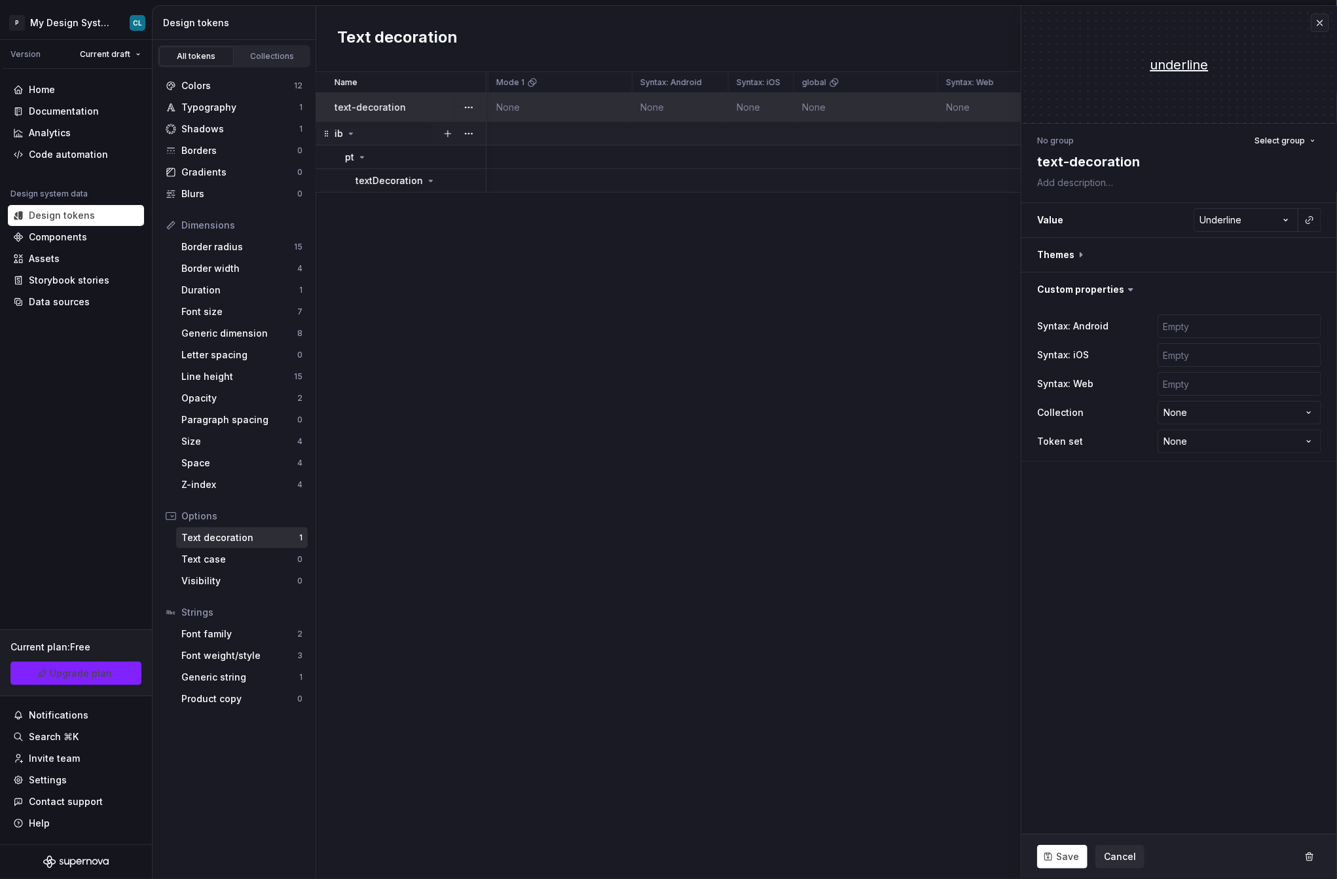
type textarea "*"
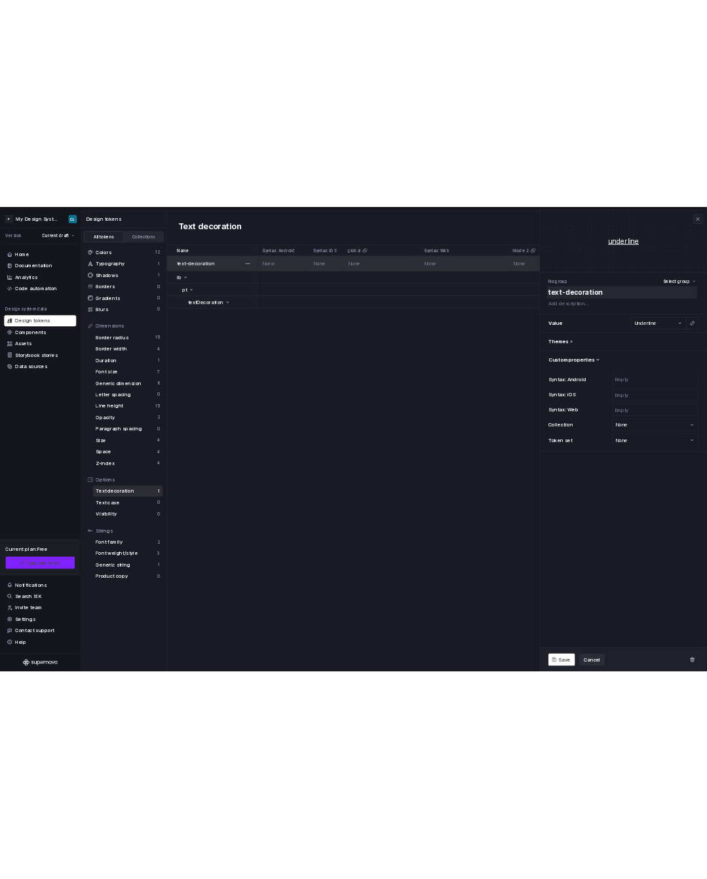
scroll to position [0, 568]
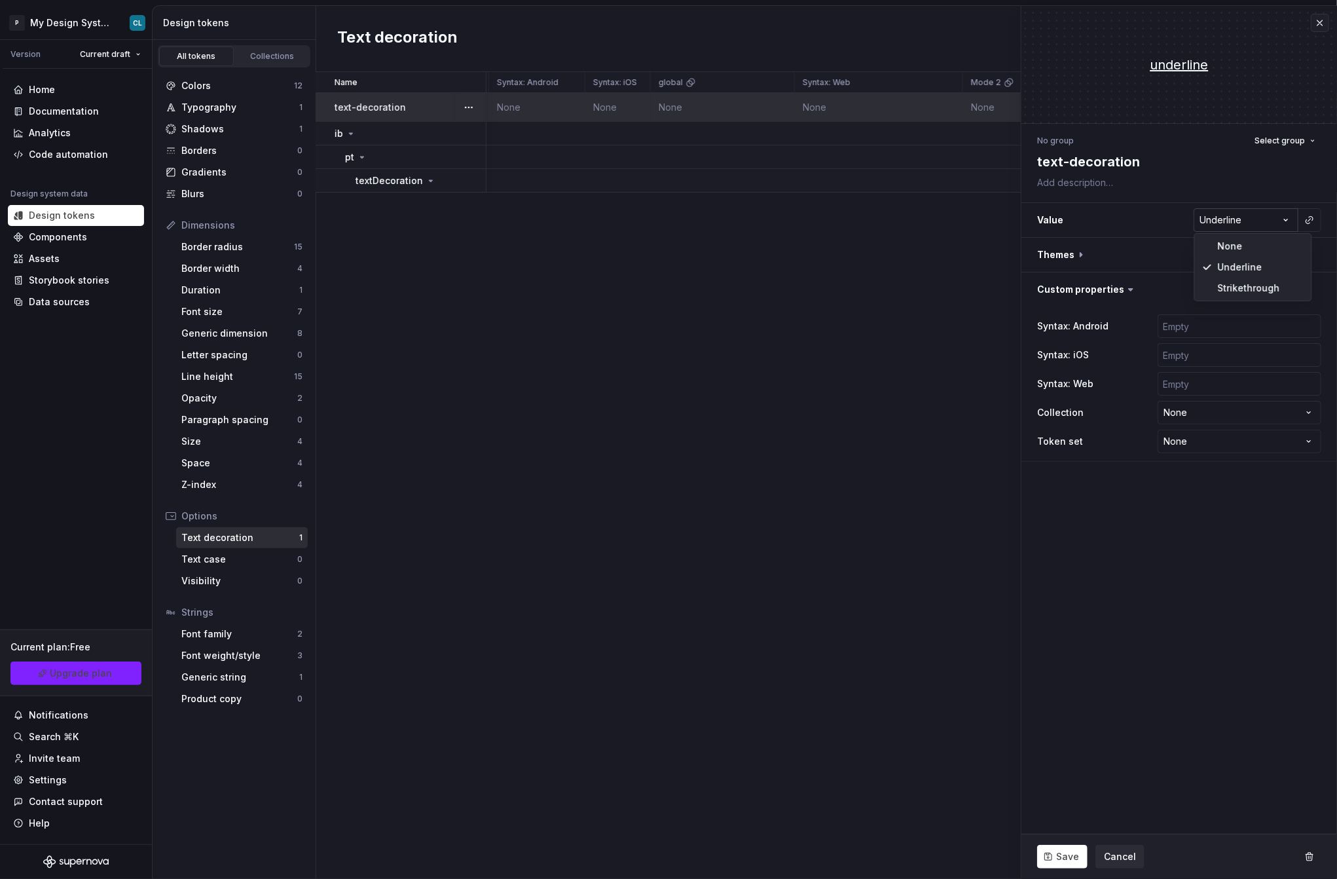
click at [754, 225] on html "P My Design System CL Version Current draft Home Documentation Analytics Code a…" at bounding box center [668, 439] width 1337 height 879
select select "**********"
click at [754, 484] on button "Save" at bounding box center [1062, 857] width 50 height 24
type textarea "*"
